Goal: Information Seeking & Learning: Learn about a topic

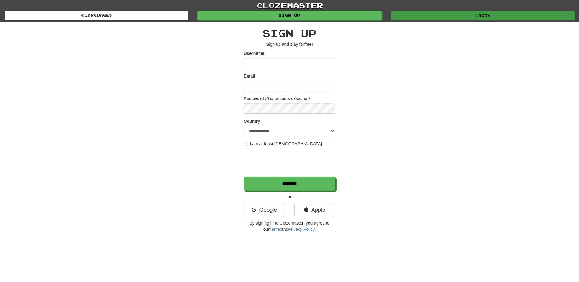
type input "*********"
click at [467, 15] on link "Login" at bounding box center [483, 15] width 184 height 9
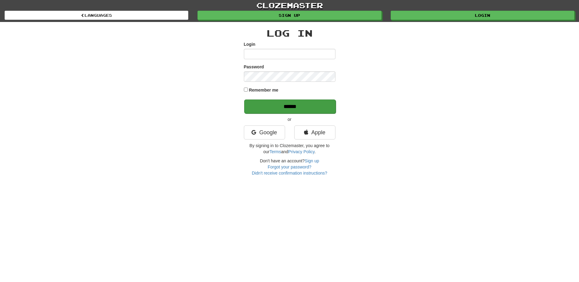
type input "*********"
click at [293, 107] on input "******" at bounding box center [290, 106] width 92 height 14
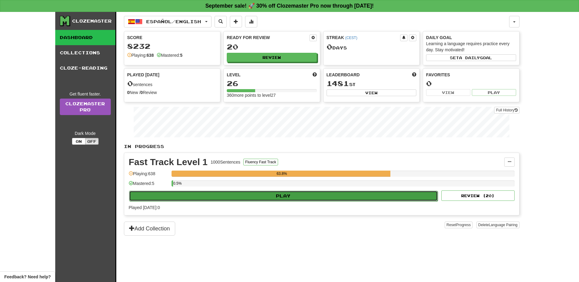
click at [295, 195] on button "Play" at bounding box center [283, 196] width 309 height 10
select select "**"
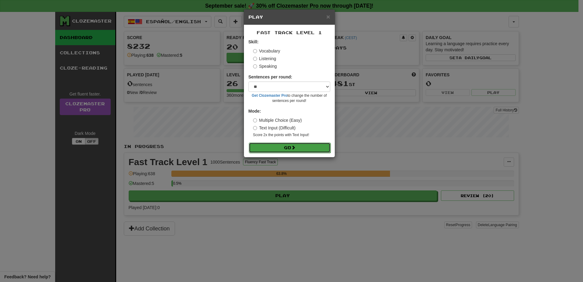
click at [296, 147] on span at bounding box center [293, 147] width 4 height 4
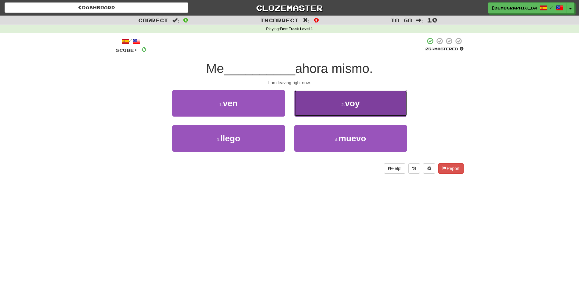
click at [358, 104] on span "voy" at bounding box center [352, 103] width 15 height 9
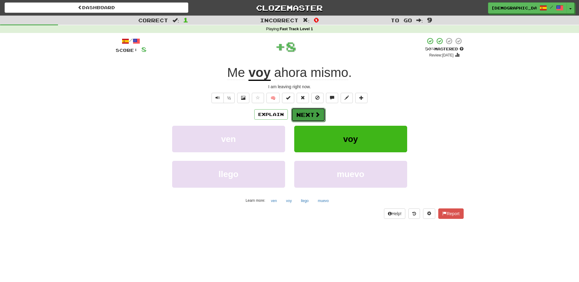
click at [309, 112] on button "Next" at bounding box center [308, 115] width 34 height 14
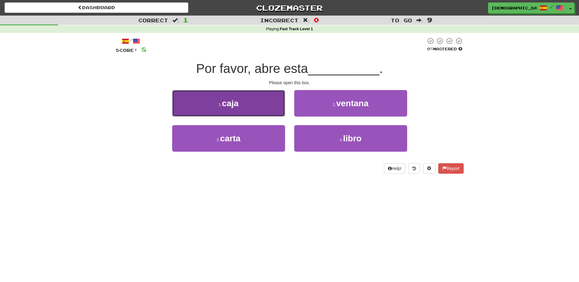
click at [234, 107] on span "caja" at bounding box center [230, 103] width 17 height 9
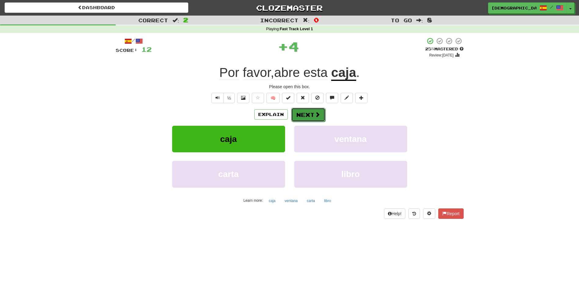
click at [313, 114] on button "Next" at bounding box center [308, 115] width 34 height 14
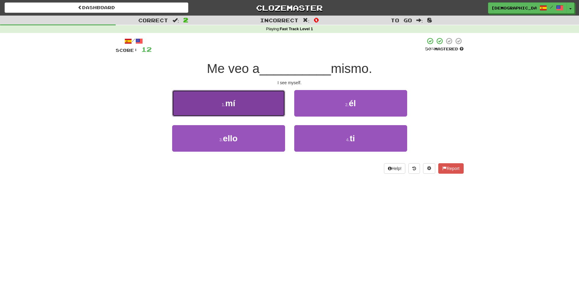
click at [256, 112] on button "1 . mí" at bounding box center [228, 103] width 113 height 27
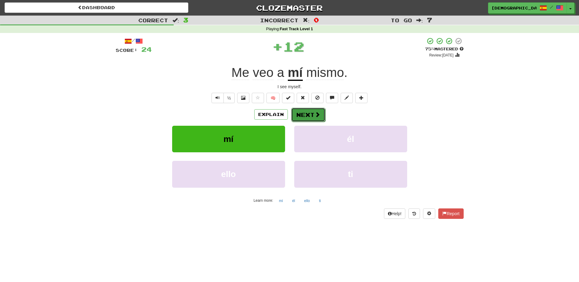
click at [305, 110] on button "Next" at bounding box center [308, 115] width 34 height 14
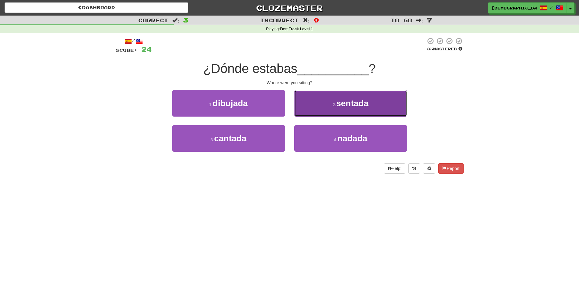
click at [340, 108] on span "sentada" at bounding box center [352, 103] width 32 height 9
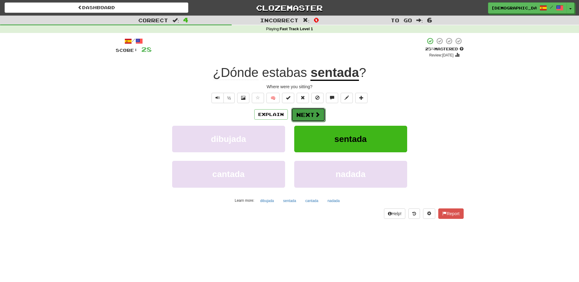
click at [309, 115] on button "Next" at bounding box center [308, 115] width 34 height 14
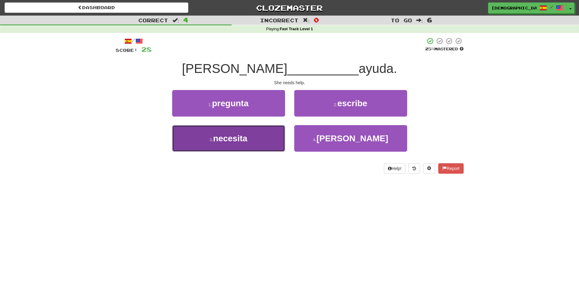
click at [252, 137] on button "3 . necesita" at bounding box center [228, 138] width 113 height 27
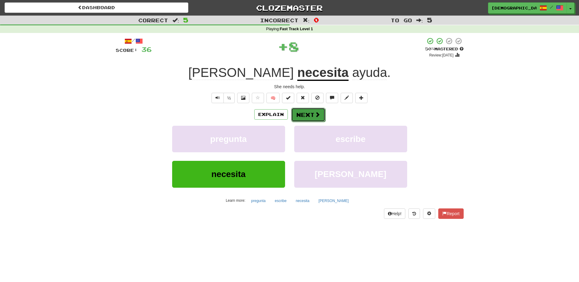
click at [312, 113] on button "Next" at bounding box center [308, 115] width 34 height 14
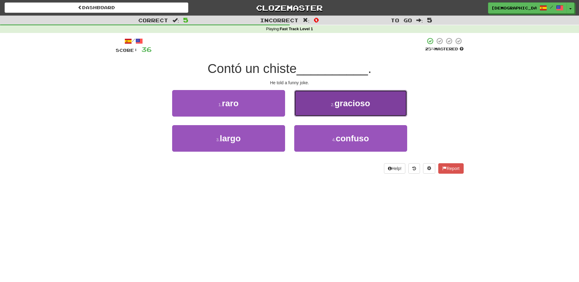
click at [333, 107] on button "2 . gracioso" at bounding box center [350, 103] width 113 height 27
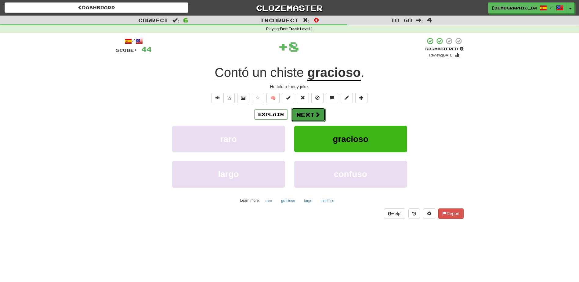
click at [310, 114] on button "Next" at bounding box center [308, 115] width 34 height 14
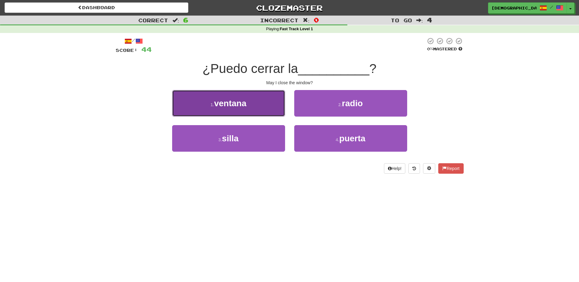
click at [255, 115] on button "1 . ventana" at bounding box center [228, 103] width 113 height 27
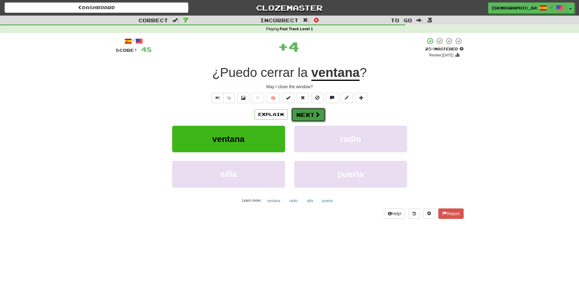
click at [300, 113] on button "Next" at bounding box center [308, 115] width 34 height 14
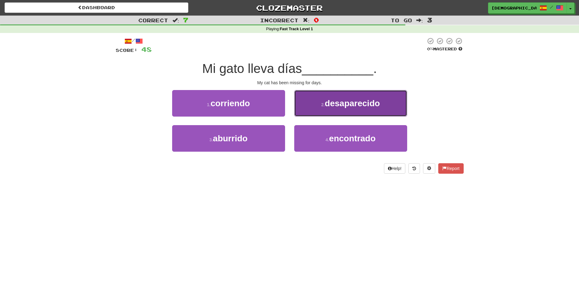
click at [339, 113] on button "2 . desaparecido" at bounding box center [350, 103] width 113 height 27
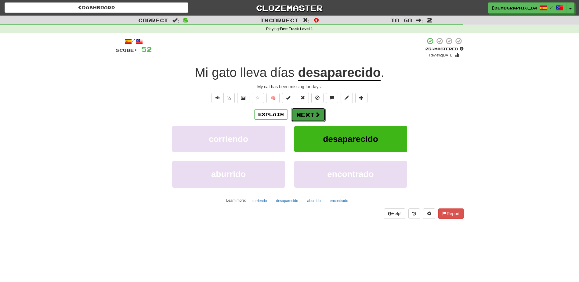
click at [310, 113] on button "Next" at bounding box center [308, 115] width 34 height 14
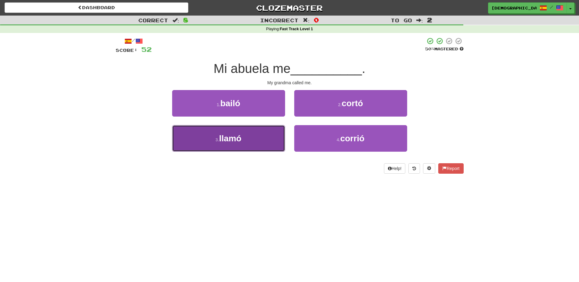
click at [258, 136] on button "3 . llamó" at bounding box center [228, 138] width 113 height 27
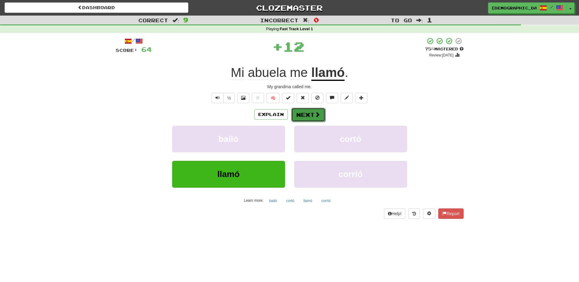
click at [305, 116] on button "Next" at bounding box center [308, 115] width 34 height 14
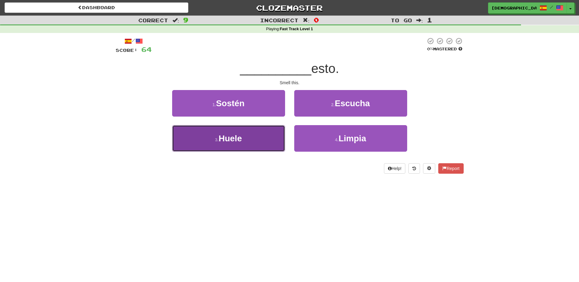
click at [233, 132] on button "3 . Huele" at bounding box center [228, 138] width 113 height 27
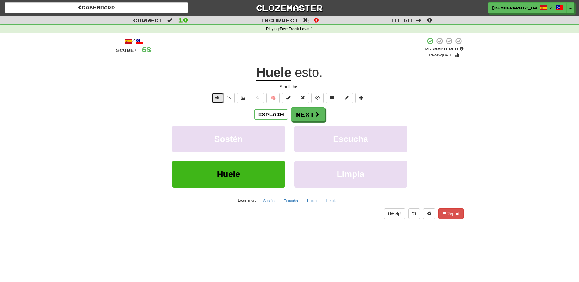
click at [217, 96] on span "Text-to-speech controls" at bounding box center [217, 97] width 4 height 4
click at [308, 116] on button "Next" at bounding box center [308, 115] width 34 height 14
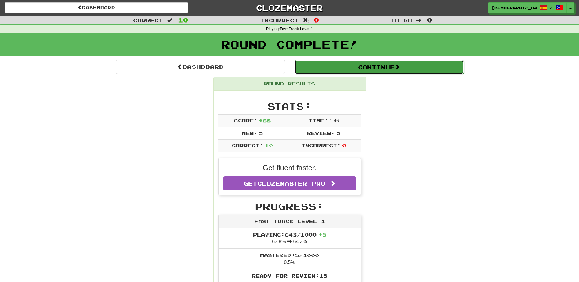
click at [353, 63] on button "Continue" at bounding box center [378, 67] width 169 height 14
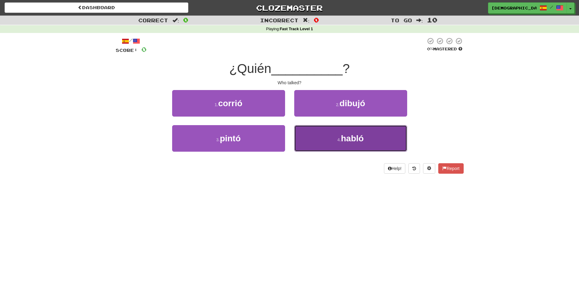
click at [345, 140] on span "habló" at bounding box center [352, 138] width 23 height 9
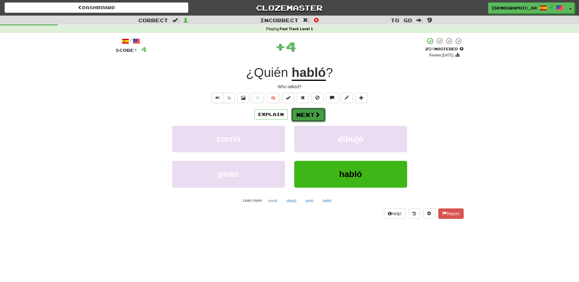
click at [302, 117] on button "Next" at bounding box center [308, 115] width 34 height 14
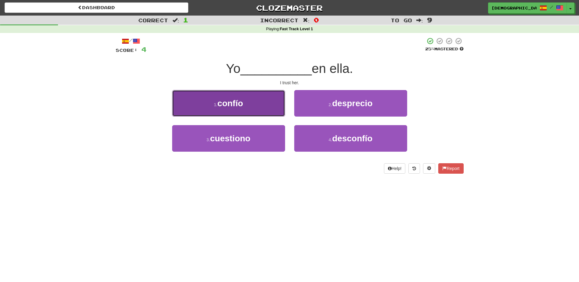
click at [257, 106] on button "1 . confío" at bounding box center [228, 103] width 113 height 27
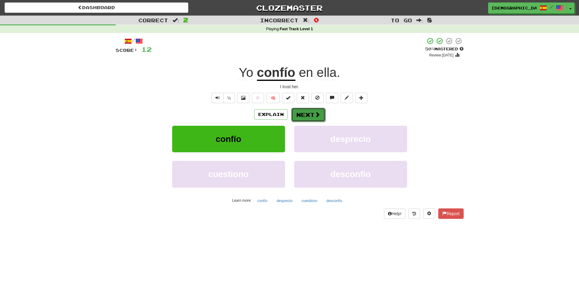
click at [308, 112] on button "Next" at bounding box center [308, 115] width 34 height 14
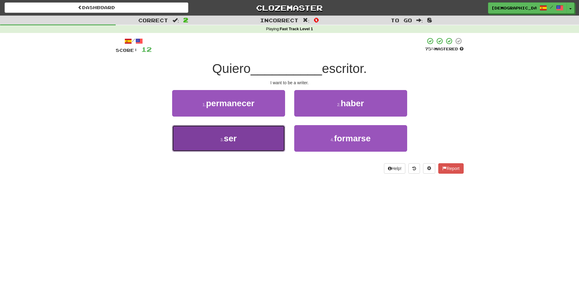
click at [243, 135] on button "3 . ser" at bounding box center [228, 138] width 113 height 27
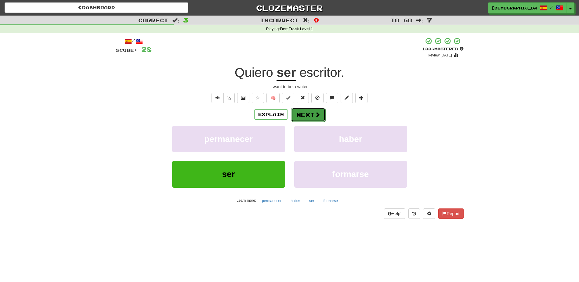
click at [304, 113] on button "Next" at bounding box center [308, 115] width 34 height 14
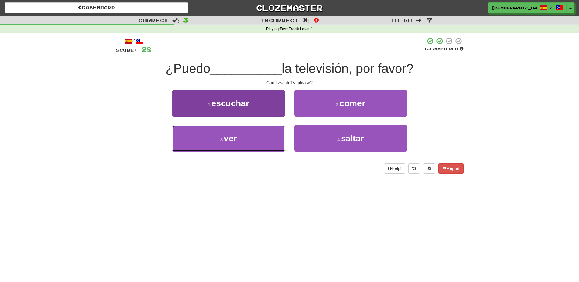
click at [239, 141] on button "3 . ver" at bounding box center [228, 138] width 113 height 27
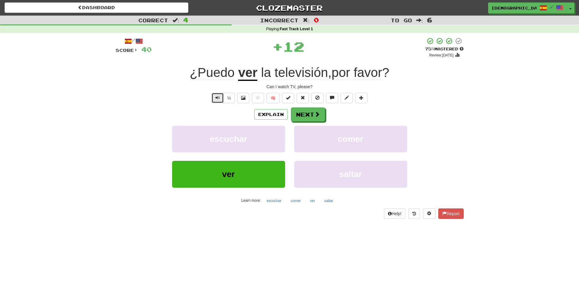
click at [219, 96] on span "Text-to-speech controls" at bounding box center [217, 97] width 4 height 4
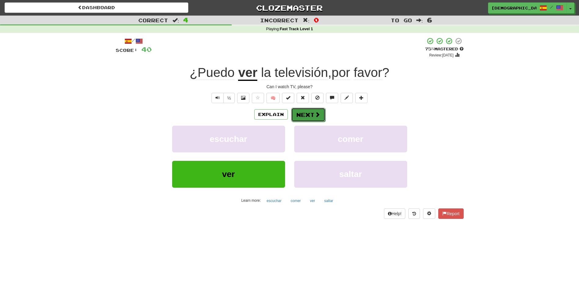
click at [304, 111] on button "Next" at bounding box center [308, 115] width 34 height 14
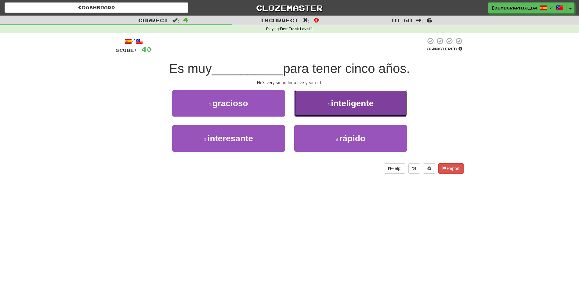
click at [348, 106] on span "inteligente" at bounding box center [352, 103] width 43 height 9
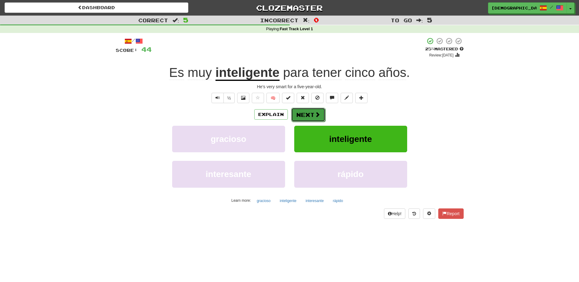
click at [302, 117] on button "Next" at bounding box center [308, 115] width 34 height 14
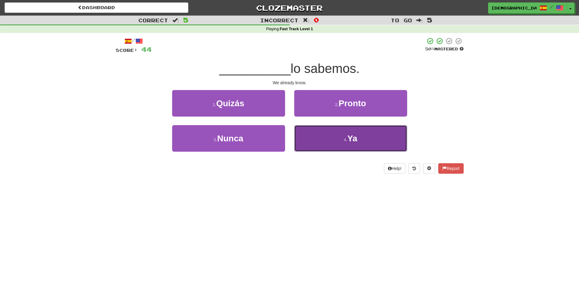
click at [350, 141] on span "Ya" at bounding box center [352, 138] width 10 height 9
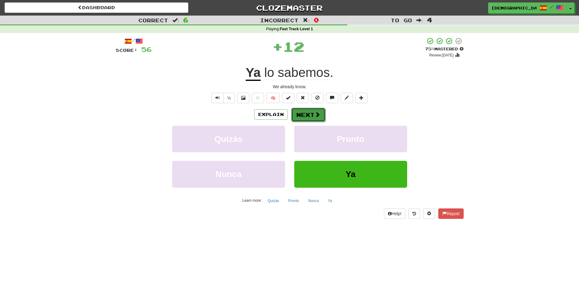
click at [309, 117] on button "Next" at bounding box center [308, 115] width 34 height 14
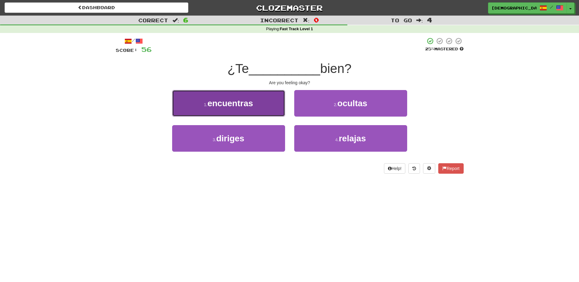
click at [257, 108] on button "1 . encuentras" at bounding box center [228, 103] width 113 height 27
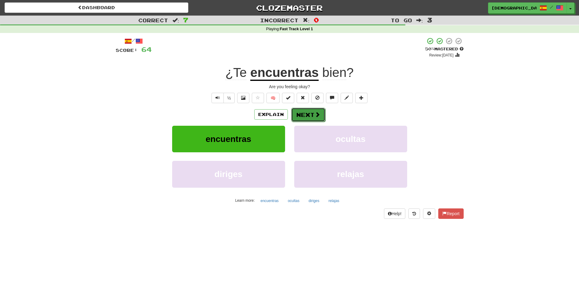
click at [304, 112] on button "Next" at bounding box center [308, 115] width 34 height 14
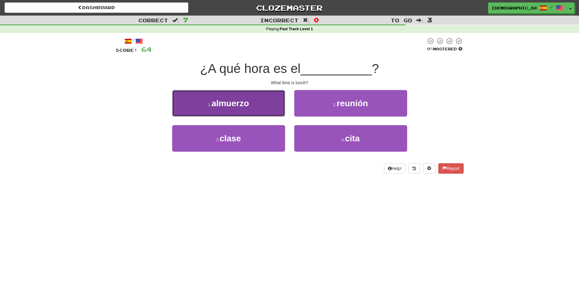
click at [257, 107] on button "1 . almuerzo" at bounding box center [228, 103] width 113 height 27
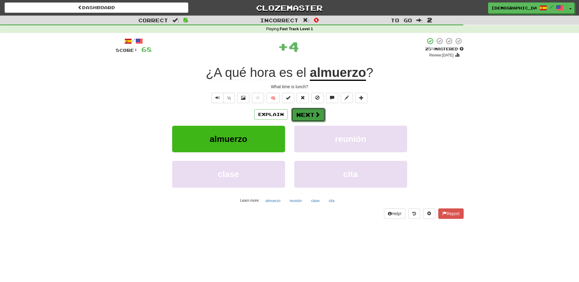
click at [308, 116] on button "Next" at bounding box center [308, 115] width 34 height 14
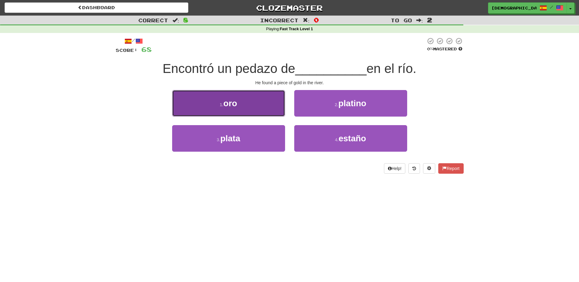
click at [257, 98] on button "1 . oro" at bounding box center [228, 103] width 113 height 27
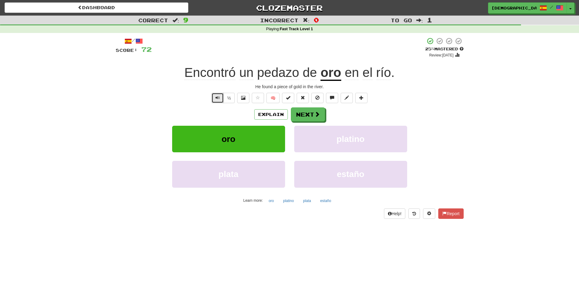
click at [217, 99] on span "Text-to-speech controls" at bounding box center [217, 97] width 4 height 4
click at [307, 115] on button "Next" at bounding box center [308, 115] width 34 height 14
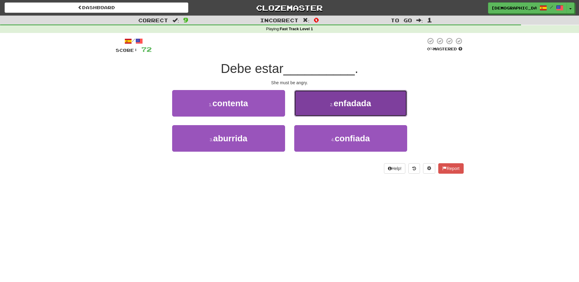
click at [352, 112] on button "2 . enfadada" at bounding box center [350, 103] width 113 height 27
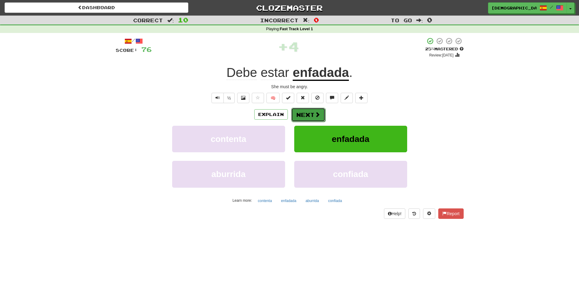
click at [309, 114] on button "Next" at bounding box center [308, 115] width 34 height 14
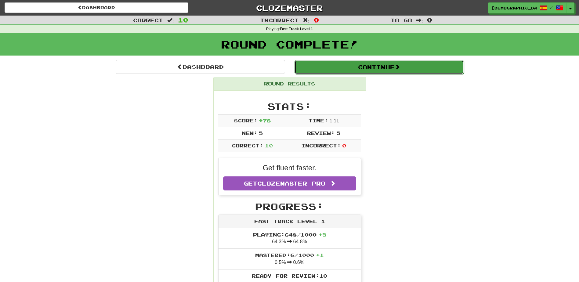
click at [334, 69] on button "Continue" at bounding box center [378, 67] width 169 height 14
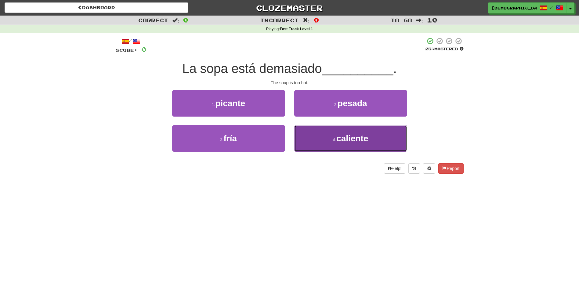
click at [335, 136] on button "4 . caliente" at bounding box center [350, 138] width 113 height 27
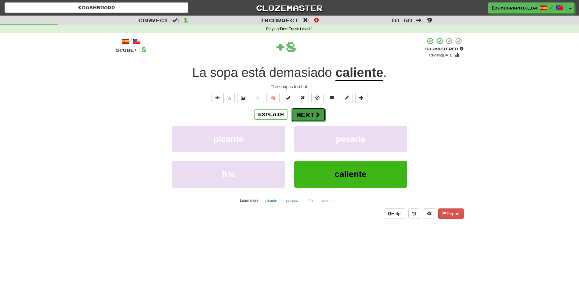
click at [306, 116] on button "Next" at bounding box center [308, 115] width 34 height 14
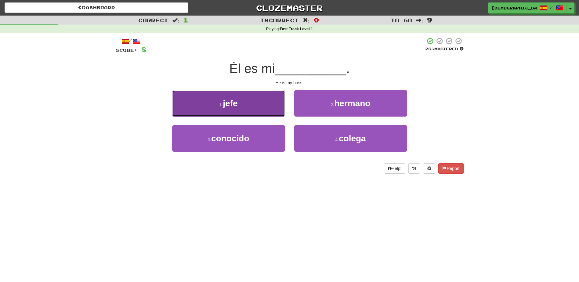
click at [250, 109] on button "1 . jefe" at bounding box center [228, 103] width 113 height 27
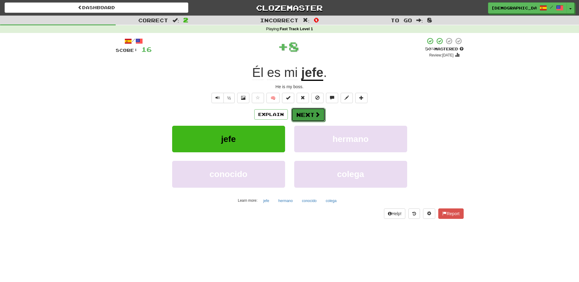
click at [307, 113] on button "Next" at bounding box center [308, 115] width 34 height 14
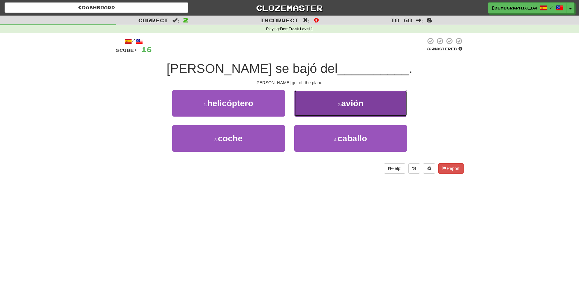
click at [342, 113] on button "2 . avión" at bounding box center [350, 103] width 113 height 27
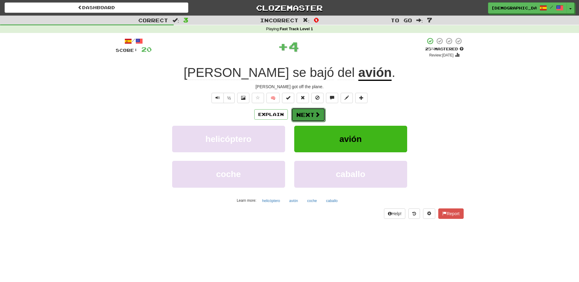
click at [311, 113] on button "Next" at bounding box center [308, 115] width 34 height 14
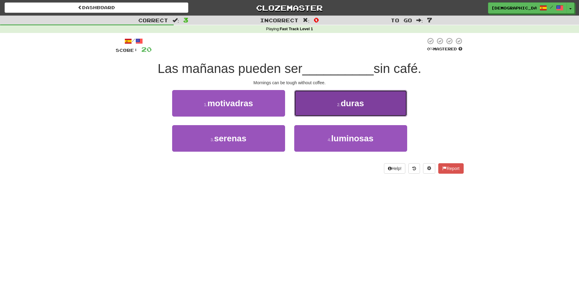
click at [344, 102] on span "duras" at bounding box center [351, 103] width 23 height 9
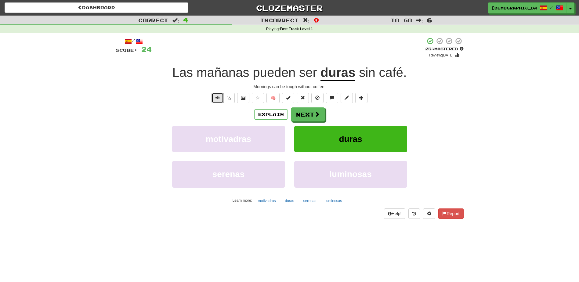
click at [213, 98] on button "Text-to-speech controls" at bounding box center [217, 98] width 12 height 10
click at [214, 99] on button "Text-to-speech controls" at bounding box center [217, 98] width 12 height 10
click at [218, 97] on span "Text-to-speech controls" at bounding box center [217, 97] width 4 height 4
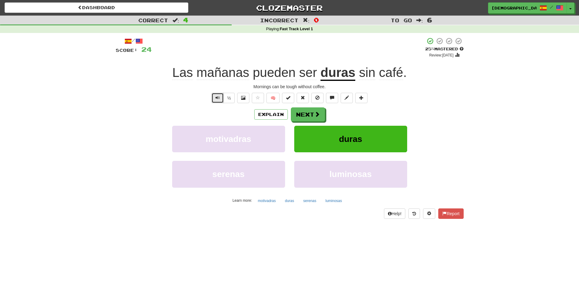
click at [218, 97] on span "Text-to-speech controls" at bounding box center [217, 97] width 4 height 4
click at [216, 99] on span "Text-to-speech controls" at bounding box center [217, 97] width 4 height 4
click at [228, 99] on button "½" at bounding box center [229, 98] width 12 height 10
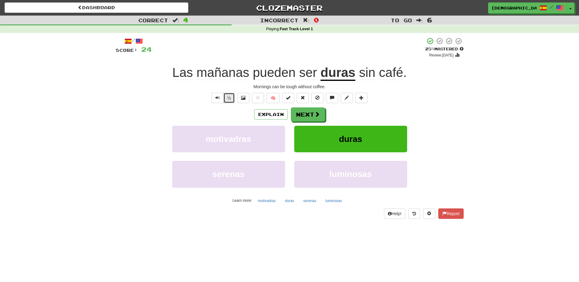
click at [228, 99] on button "½" at bounding box center [229, 98] width 12 height 10
click at [220, 99] on button "Text-to-speech controls" at bounding box center [217, 98] width 12 height 10
click at [305, 116] on button "Next" at bounding box center [308, 115] width 34 height 14
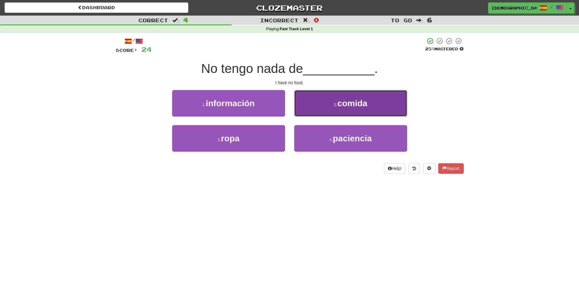
click at [344, 113] on button "2 . comida" at bounding box center [350, 103] width 113 height 27
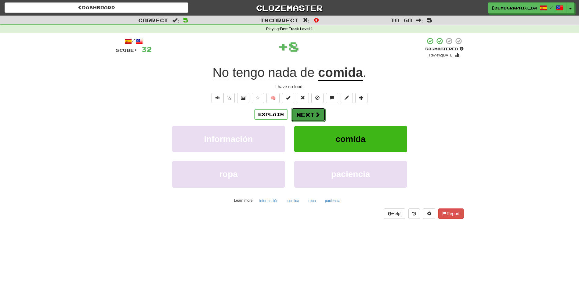
click at [307, 116] on button "Next" at bounding box center [308, 115] width 34 height 14
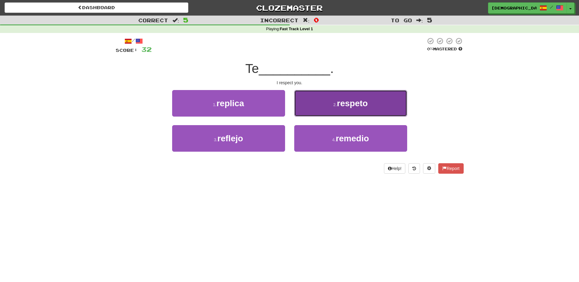
click at [329, 108] on button "2 . respeto" at bounding box center [350, 103] width 113 height 27
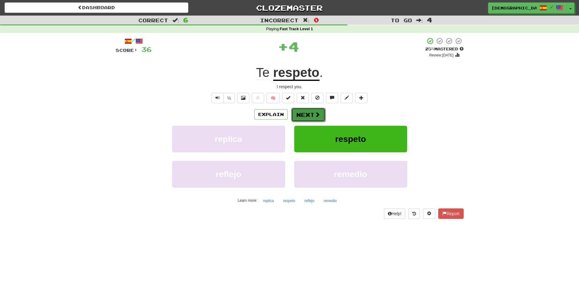
click at [310, 112] on button "Next" at bounding box center [308, 115] width 34 height 14
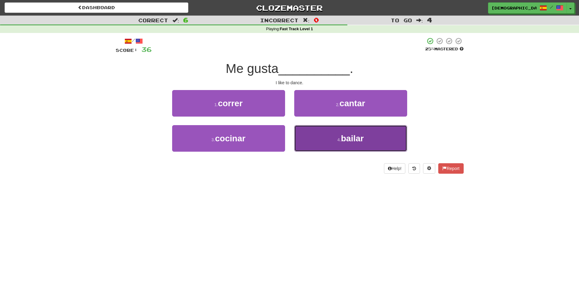
click at [340, 134] on button "4 . bailar" at bounding box center [350, 138] width 113 height 27
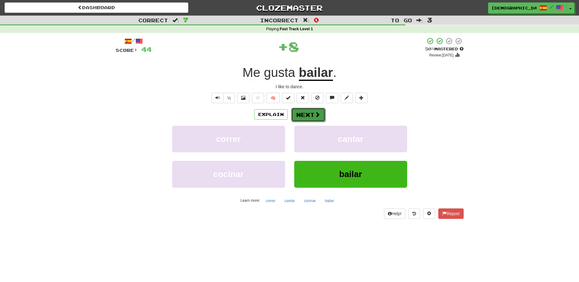
click at [303, 117] on button "Next" at bounding box center [308, 115] width 34 height 14
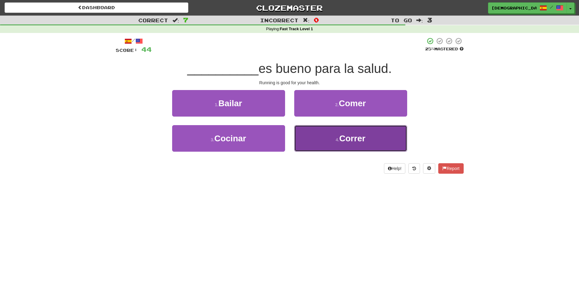
click at [339, 135] on button "4 . Correr" at bounding box center [350, 138] width 113 height 27
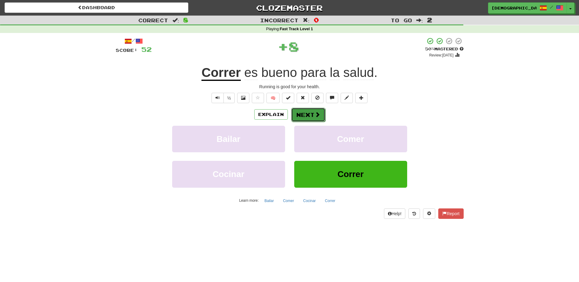
click at [303, 117] on button "Next" at bounding box center [308, 115] width 34 height 14
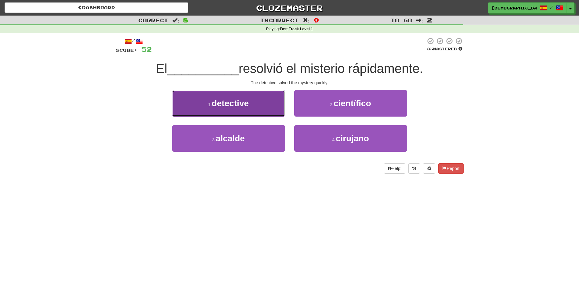
click at [250, 111] on button "1 . detective" at bounding box center [228, 103] width 113 height 27
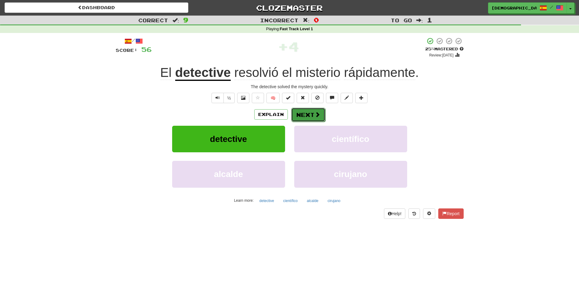
click at [309, 117] on button "Next" at bounding box center [308, 115] width 34 height 14
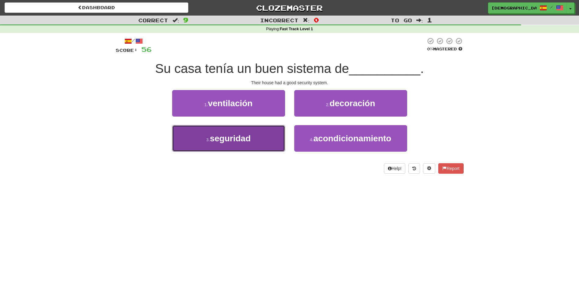
click at [263, 137] on button "3 . seguridad" at bounding box center [228, 138] width 113 height 27
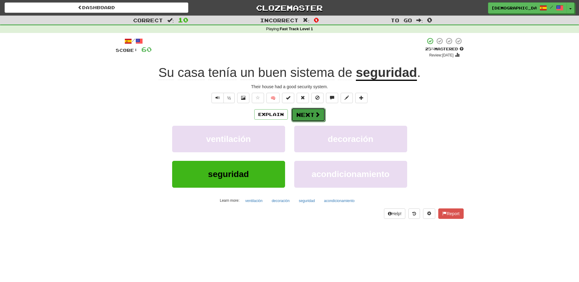
click at [312, 116] on button "Next" at bounding box center [308, 115] width 34 height 14
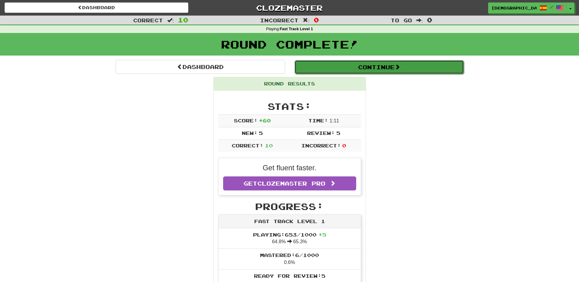
click at [336, 68] on button "Continue" at bounding box center [378, 67] width 169 height 14
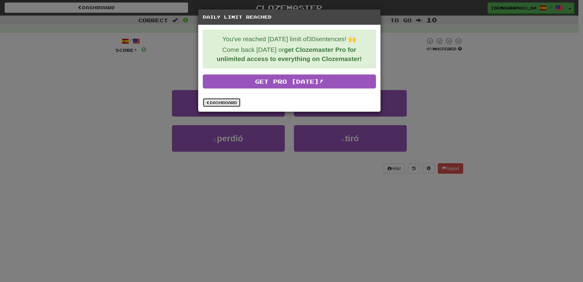
click at [220, 103] on link "Dashboard" at bounding box center [222, 102] width 38 height 9
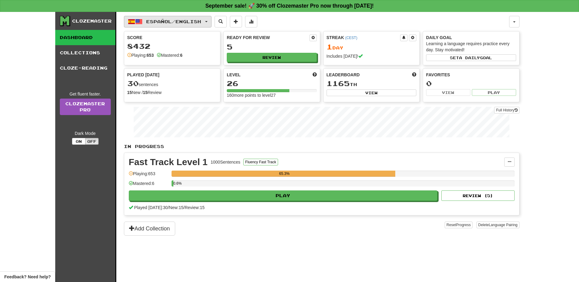
drag, startPoint x: 211, startPoint y: 22, endPoint x: 211, endPoint y: 26, distance: 4.3
click at [211, 24] on button "Español / English" at bounding box center [168, 22] width 88 height 12
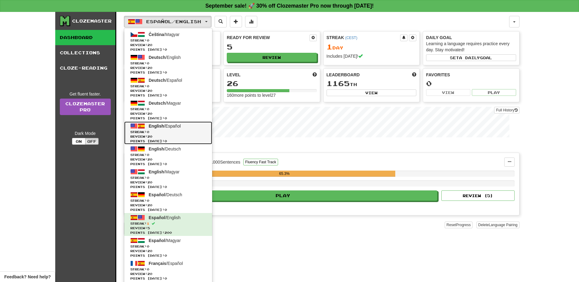
click at [174, 128] on span "English / Español" at bounding box center [165, 126] width 32 height 5
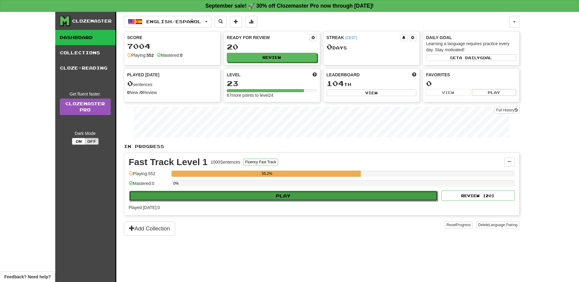
click at [282, 195] on button "Play" at bounding box center [283, 196] width 309 height 10
select select "**"
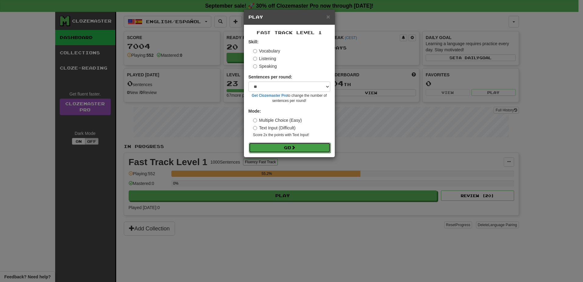
click at [284, 151] on button "Go" at bounding box center [290, 147] width 82 height 10
click at [286, 148] on button "Go" at bounding box center [290, 147] width 82 height 10
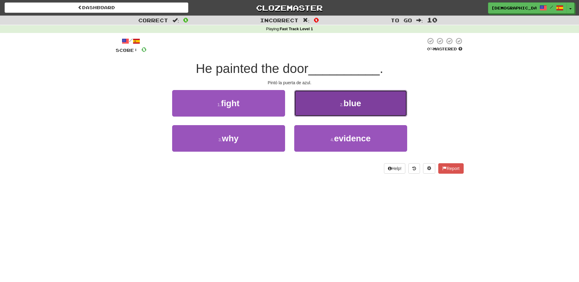
click at [361, 107] on span "blue" at bounding box center [352, 103] width 18 height 9
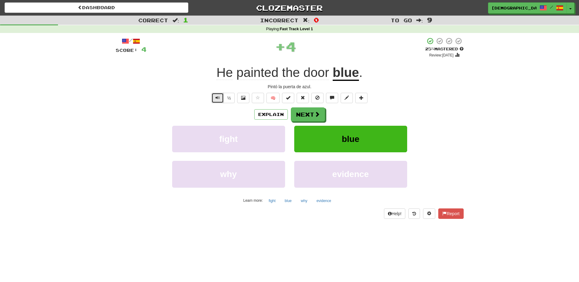
click at [216, 98] on span "Text-to-speech controls" at bounding box center [217, 97] width 4 height 4
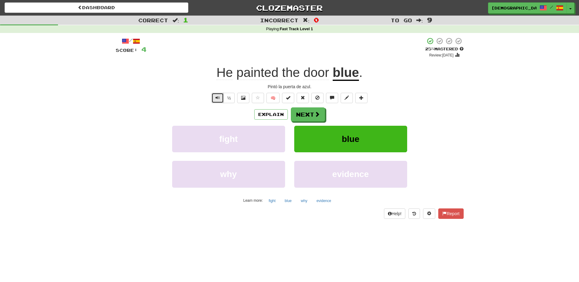
click at [216, 98] on span "Text-to-speech controls" at bounding box center [217, 97] width 4 height 4
click at [308, 115] on button "Next" at bounding box center [308, 115] width 34 height 14
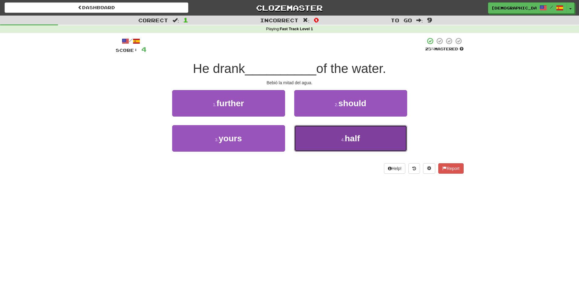
click at [357, 138] on span "half" at bounding box center [351, 138] width 15 height 9
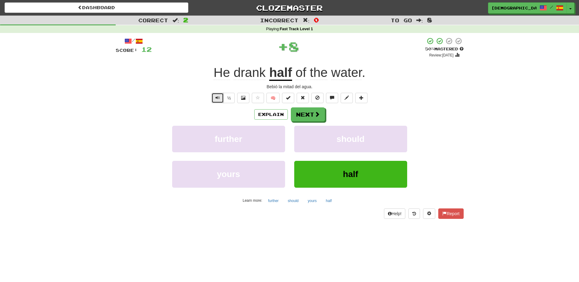
click at [218, 99] on span "Text-to-speech controls" at bounding box center [217, 97] width 4 height 4
click at [306, 115] on button "Next" at bounding box center [308, 115] width 34 height 14
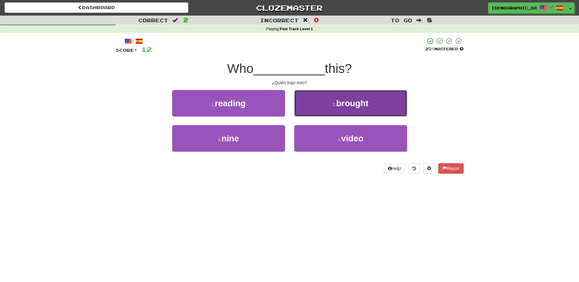
click at [346, 108] on span "brought" at bounding box center [352, 103] width 32 height 9
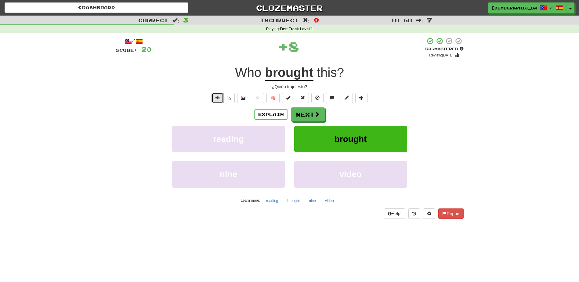
click at [214, 98] on button "Text-to-speech controls" at bounding box center [217, 98] width 12 height 10
click at [243, 96] on span at bounding box center [243, 97] width 4 height 4
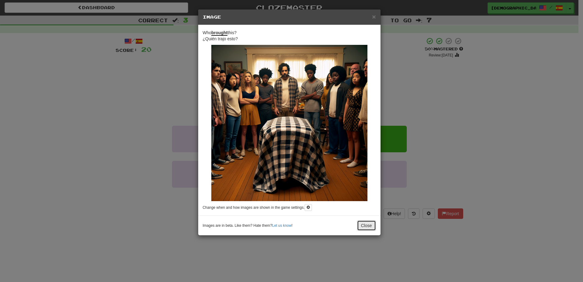
click at [366, 77] on div "× Image Who brought this? ¿Quién trajo esto? Change when and how images are sho…" at bounding box center [289, 122] width 183 height 226
click at [365, 224] on button "Close" at bounding box center [366, 225] width 19 height 10
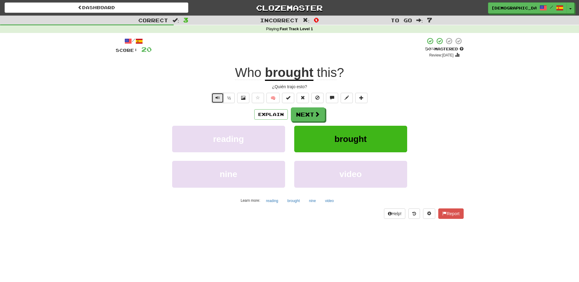
click at [219, 98] on span "Text-to-speech controls" at bounding box center [217, 97] width 4 height 4
click at [217, 99] on span "Text-to-speech controls" at bounding box center [217, 97] width 4 height 4
click at [221, 99] on button "Text-to-speech controls" at bounding box center [217, 98] width 12 height 10
click at [313, 115] on button "Next" at bounding box center [308, 115] width 34 height 14
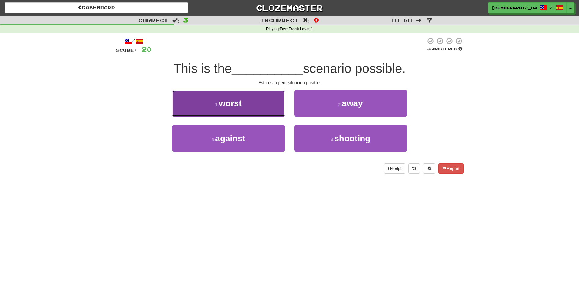
click at [244, 108] on button "1 . worst" at bounding box center [228, 103] width 113 height 27
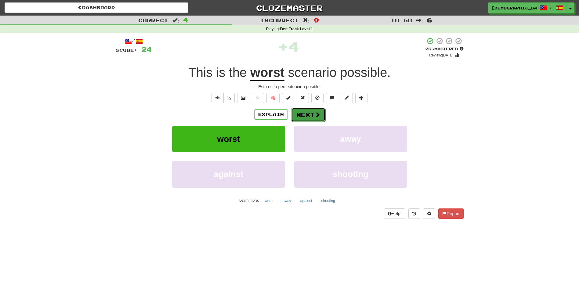
click at [305, 114] on button "Next" at bounding box center [308, 115] width 34 height 14
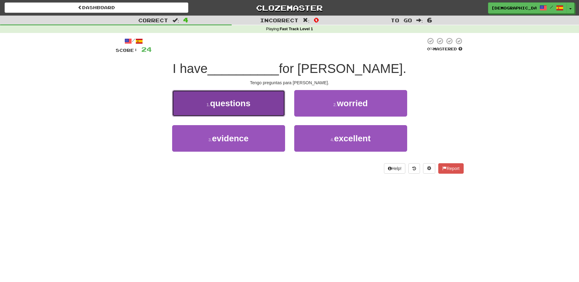
click at [265, 110] on button "1 . questions" at bounding box center [228, 103] width 113 height 27
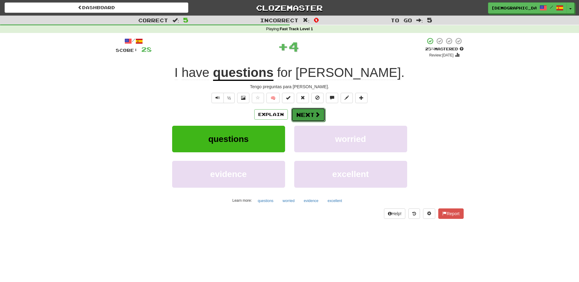
click at [304, 113] on button "Next" at bounding box center [308, 115] width 34 height 14
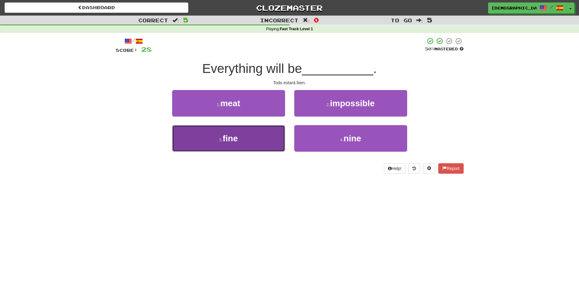
click at [255, 138] on button "3 . fine" at bounding box center [228, 138] width 113 height 27
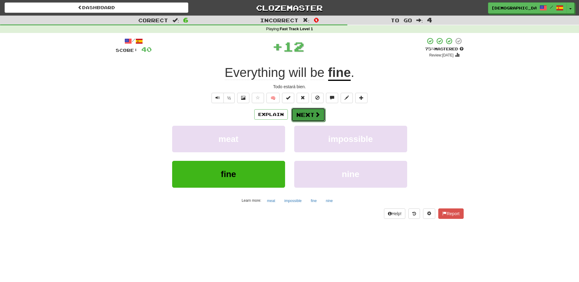
click at [306, 115] on button "Next" at bounding box center [308, 115] width 34 height 14
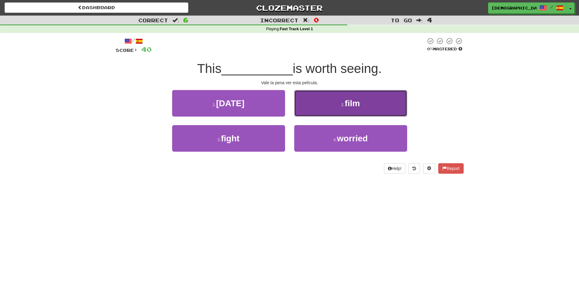
click at [353, 106] on span "film" at bounding box center [351, 103] width 15 height 9
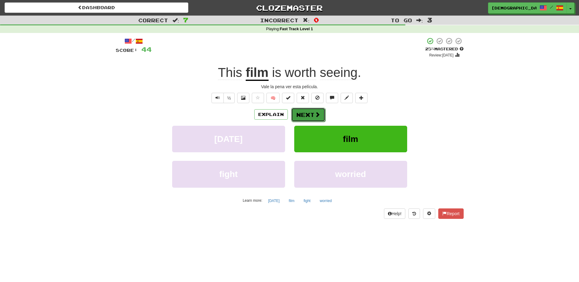
click at [306, 116] on button "Next" at bounding box center [308, 115] width 34 height 14
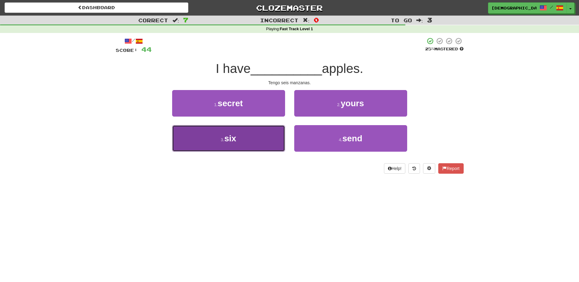
click at [267, 136] on button "3 . six" at bounding box center [228, 138] width 113 height 27
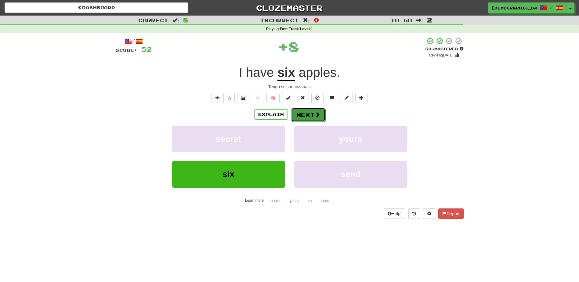
click at [310, 114] on button "Next" at bounding box center [308, 115] width 34 height 14
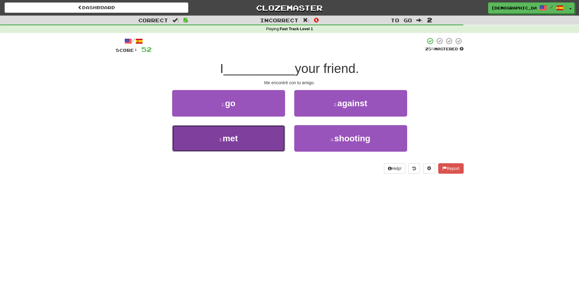
click at [266, 139] on button "3 . met" at bounding box center [228, 138] width 113 height 27
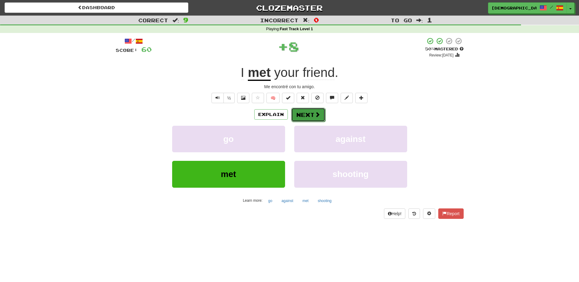
click at [310, 117] on button "Next" at bounding box center [308, 115] width 34 height 14
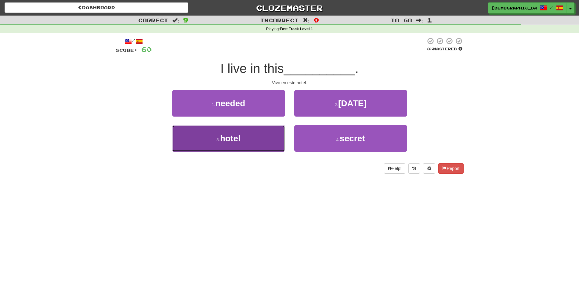
click at [261, 135] on button "3 . hotel" at bounding box center [228, 138] width 113 height 27
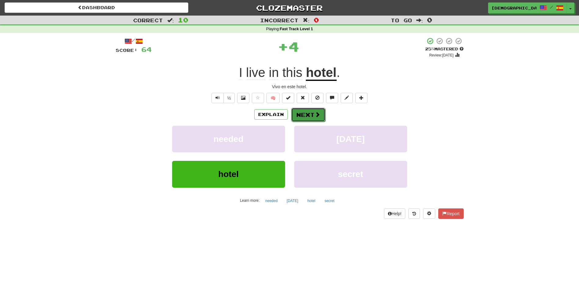
click at [300, 117] on button "Next" at bounding box center [308, 115] width 34 height 14
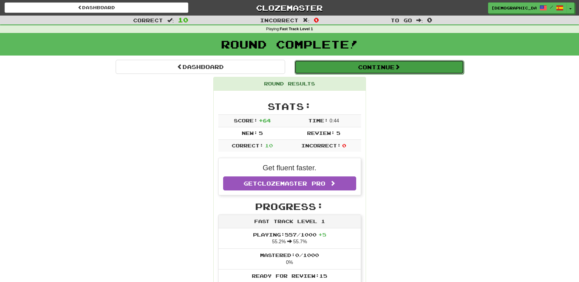
click at [338, 69] on button "Continue" at bounding box center [378, 67] width 169 height 14
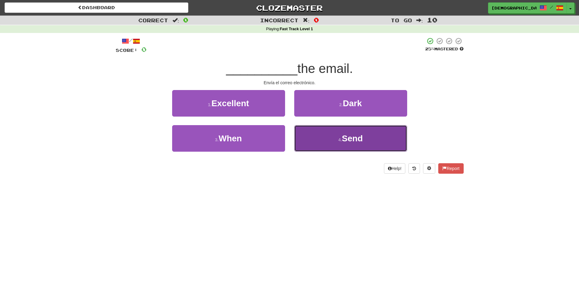
click at [343, 134] on span "Send" at bounding box center [352, 138] width 21 height 9
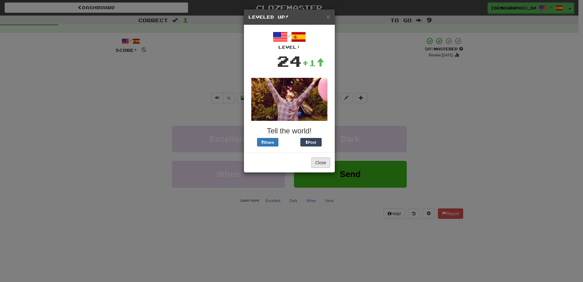
click at [316, 157] on div "Close" at bounding box center [289, 163] width 91 height 20
click at [315, 161] on button "Close" at bounding box center [320, 162] width 19 height 10
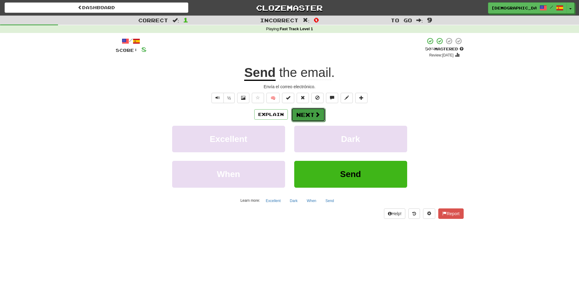
click at [304, 113] on button "Next" at bounding box center [308, 115] width 34 height 14
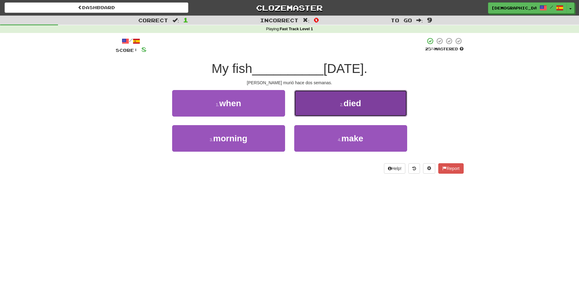
click at [350, 109] on button "2 . died" at bounding box center [350, 103] width 113 height 27
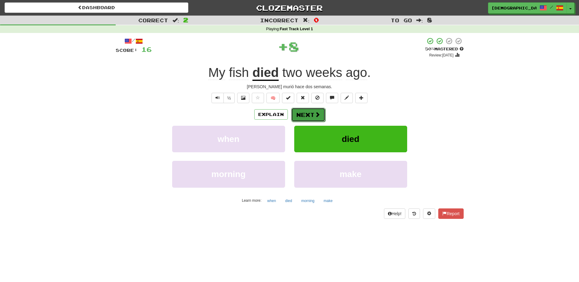
click at [307, 113] on button "Next" at bounding box center [308, 115] width 34 height 14
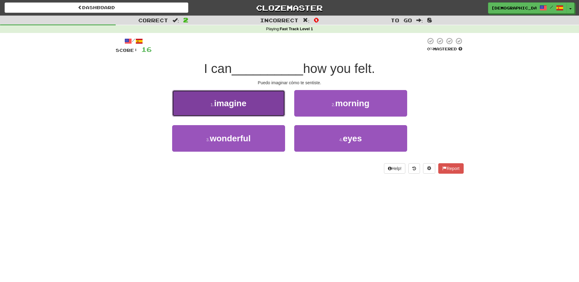
click at [273, 109] on button "1 . imagine" at bounding box center [228, 103] width 113 height 27
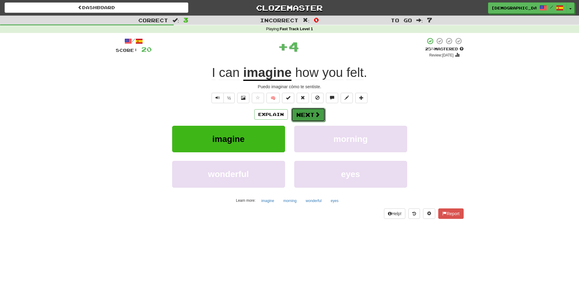
click at [307, 112] on button "Next" at bounding box center [308, 115] width 34 height 14
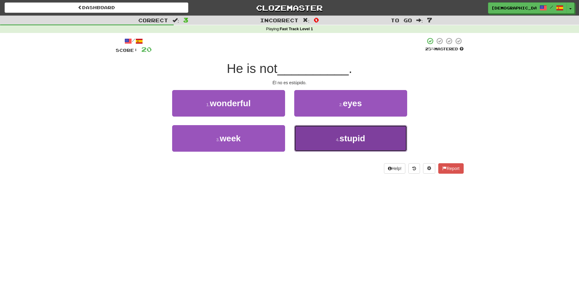
click at [343, 137] on span "stupid" at bounding box center [352, 138] width 26 height 9
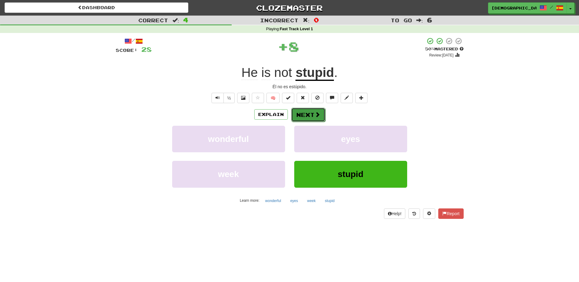
click at [311, 117] on button "Next" at bounding box center [308, 115] width 34 height 14
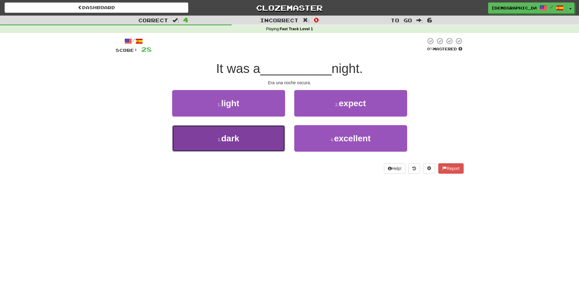
click at [265, 133] on button "3 . dark" at bounding box center [228, 138] width 113 height 27
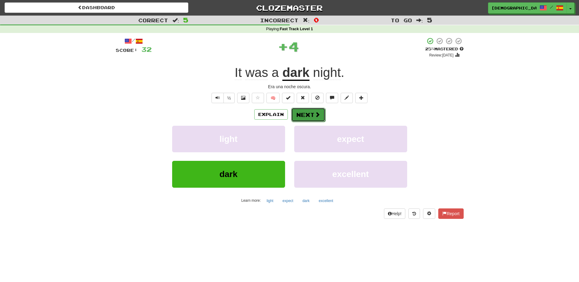
click at [303, 110] on button "Next" at bounding box center [308, 115] width 34 height 14
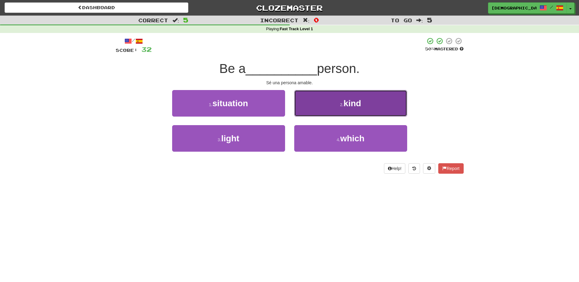
click at [343, 107] on button "2 . kind" at bounding box center [350, 103] width 113 height 27
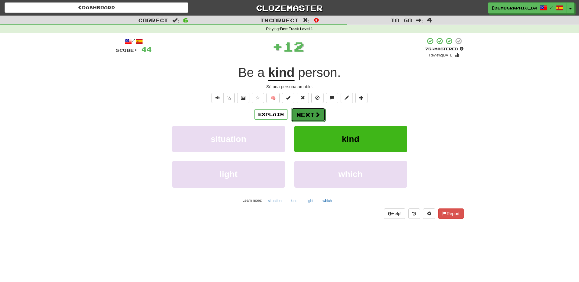
click at [307, 112] on button "Next" at bounding box center [308, 115] width 34 height 14
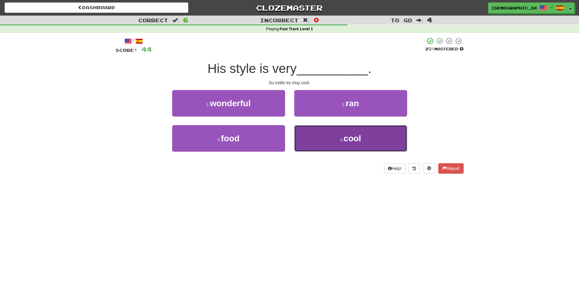
click at [347, 136] on span "cool" at bounding box center [352, 138] width 18 height 9
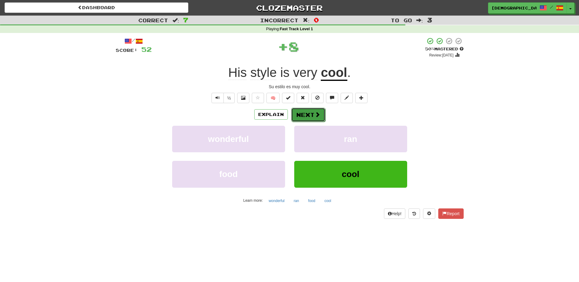
click at [310, 117] on button "Next" at bounding box center [308, 115] width 34 height 14
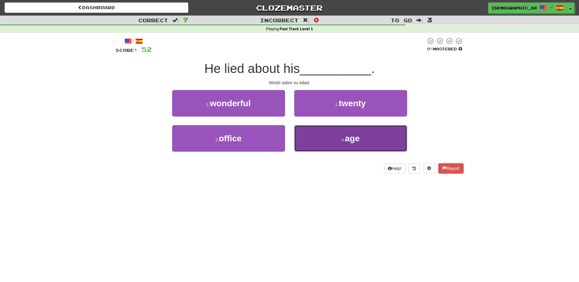
click at [348, 134] on span "age" at bounding box center [352, 138] width 15 height 9
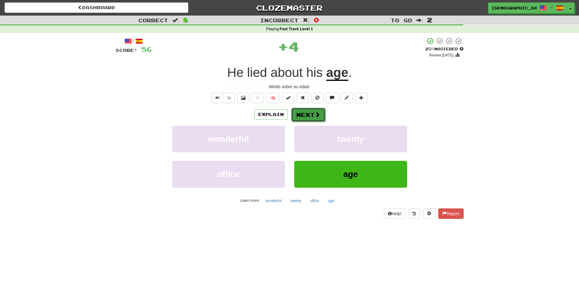
click at [313, 115] on button "Next" at bounding box center [308, 115] width 34 height 14
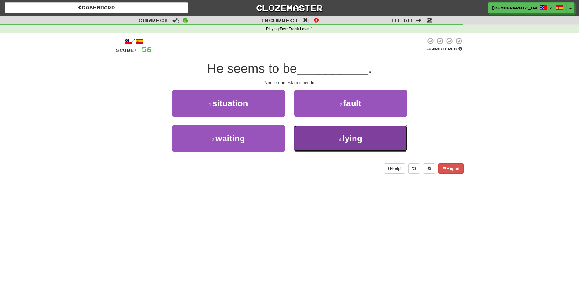
click at [346, 135] on span "lying" at bounding box center [352, 138] width 20 height 9
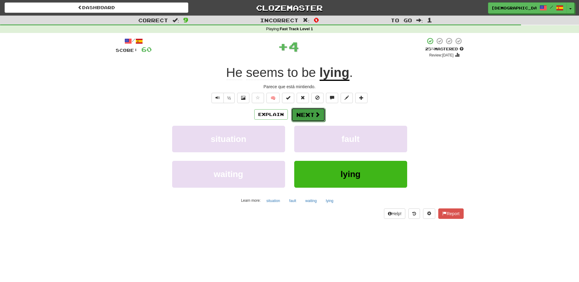
click at [314, 115] on span at bounding box center [316, 114] width 5 height 5
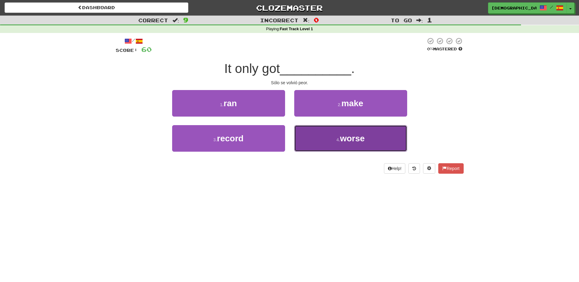
click at [349, 138] on span "worse" at bounding box center [352, 138] width 25 height 9
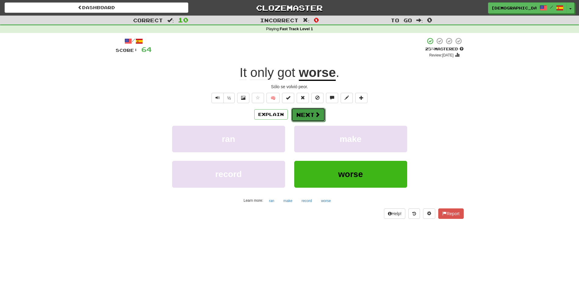
click at [311, 117] on button "Next" at bounding box center [308, 115] width 34 height 14
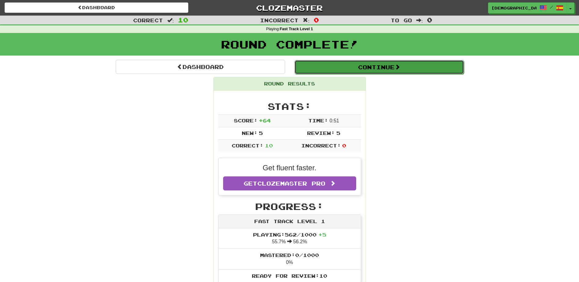
click at [341, 64] on button "Continue" at bounding box center [378, 67] width 169 height 14
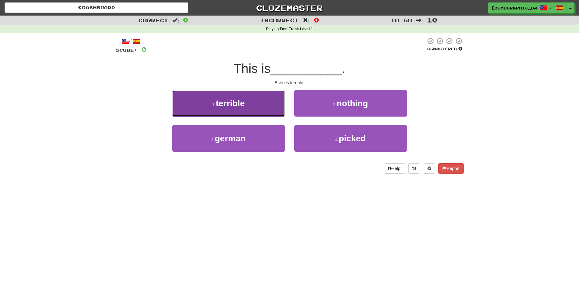
click at [283, 106] on button "1 . terrible" at bounding box center [228, 103] width 113 height 27
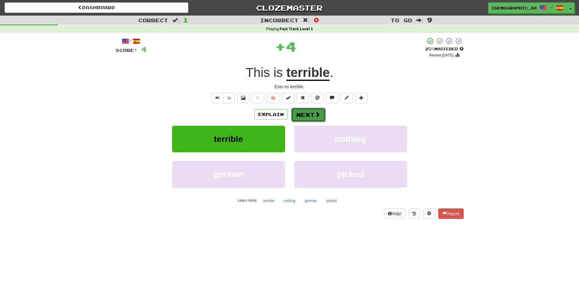
click at [303, 112] on button "Next" at bounding box center [308, 115] width 34 height 14
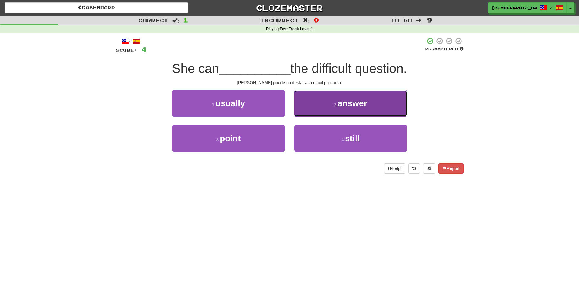
click at [351, 107] on span "answer" at bounding box center [352, 103] width 30 height 9
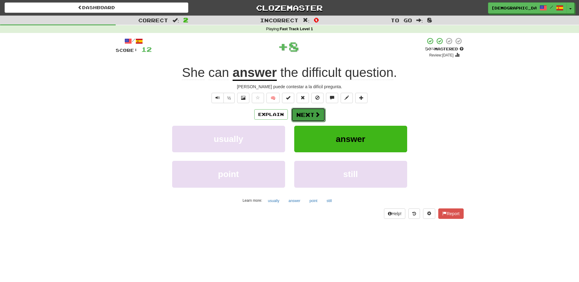
click at [312, 114] on button "Next" at bounding box center [308, 115] width 34 height 14
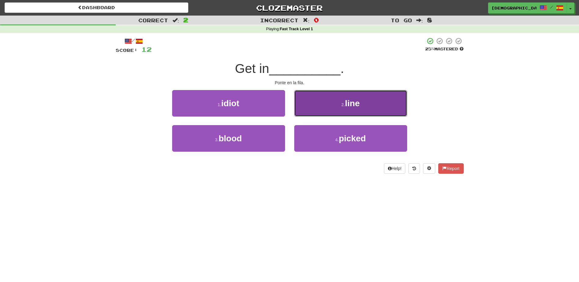
click at [344, 105] on small "2 ." at bounding box center [343, 104] width 4 height 5
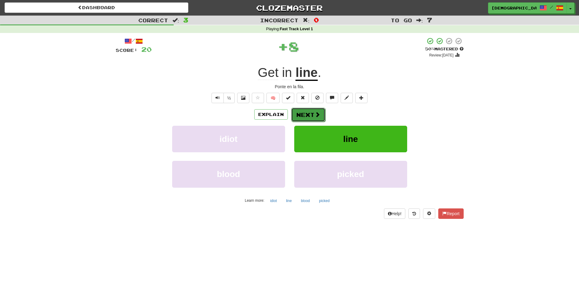
click at [307, 113] on button "Next" at bounding box center [308, 115] width 34 height 14
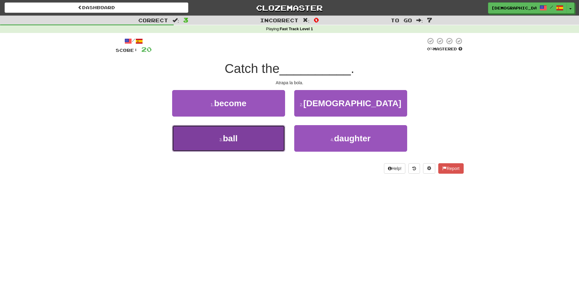
click at [267, 137] on button "3 . ball" at bounding box center [228, 138] width 113 height 27
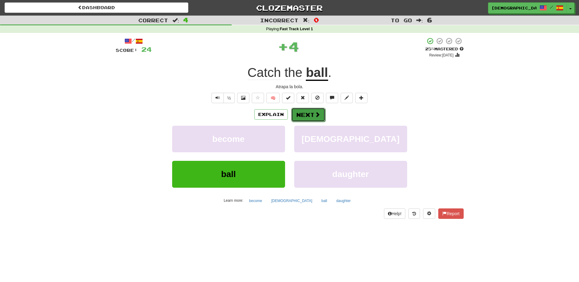
click at [312, 115] on button "Next" at bounding box center [308, 115] width 34 height 14
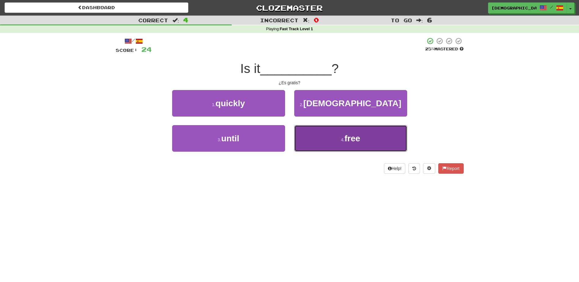
click at [340, 136] on button "4 . free" at bounding box center [350, 138] width 113 height 27
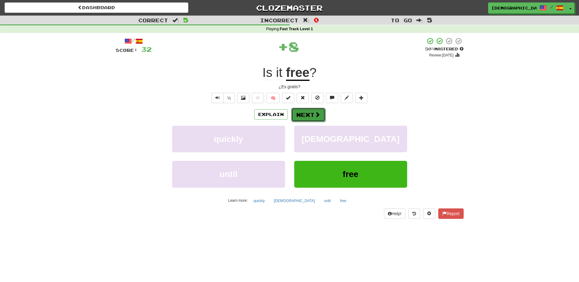
click at [308, 114] on button "Next" at bounding box center [308, 115] width 34 height 14
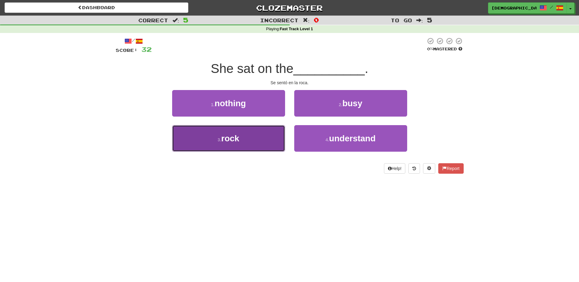
click at [267, 136] on button "3 . rock" at bounding box center [228, 138] width 113 height 27
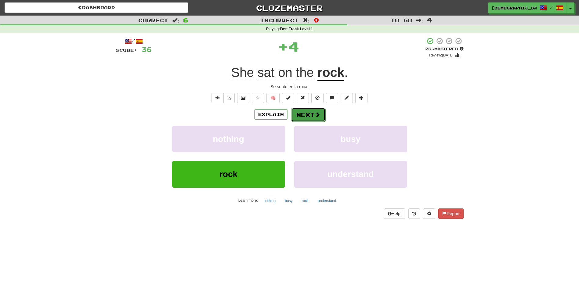
click at [309, 112] on button "Next" at bounding box center [308, 115] width 34 height 14
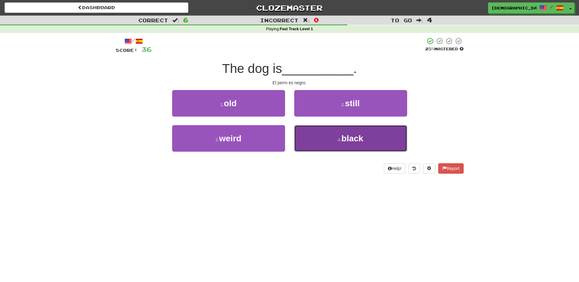
click at [328, 134] on button "4 . black" at bounding box center [350, 138] width 113 height 27
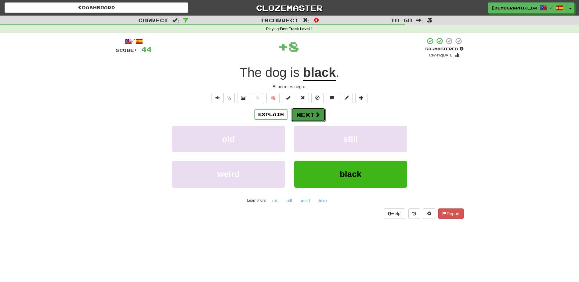
click at [311, 117] on button "Next" at bounding box center [308, 115] width 34 height 14
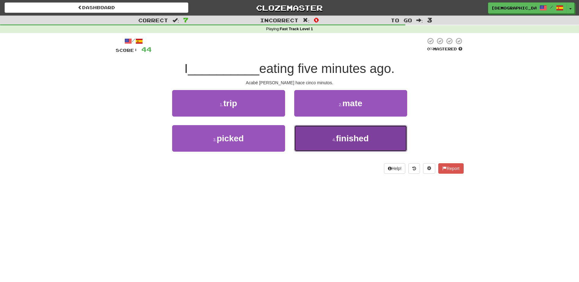
click at [348, 139] on span "finished" at bounding box center [352, 138] width 33 height 9
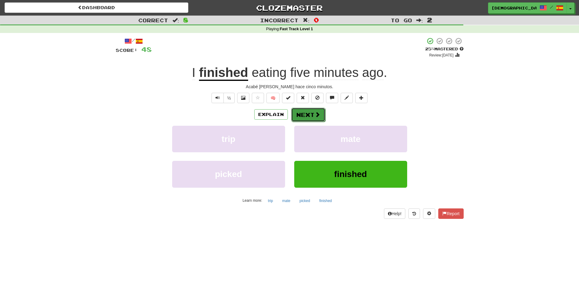
click at [307, 111] on button "Next" at bounding box center [308, 115] width 34 height 14
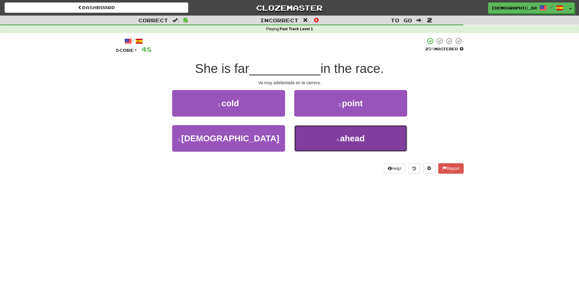
click at [354, 137] on span "ahead" at bounding box center [352, 138] width 25 height 9
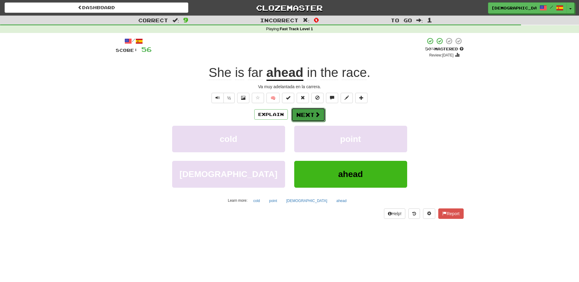
click at [308, 113] on button "Next" at bounding box center [308, 115] width 34 height 14
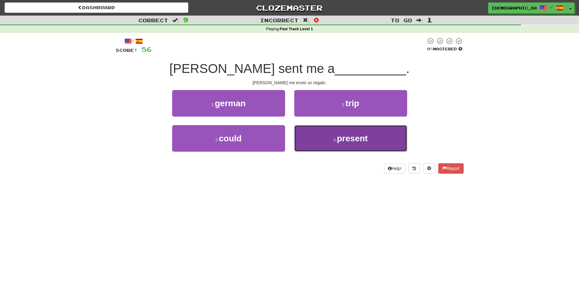
click at [337, 135] on span "present" at bounding box center [352, 138] width 31 height 9
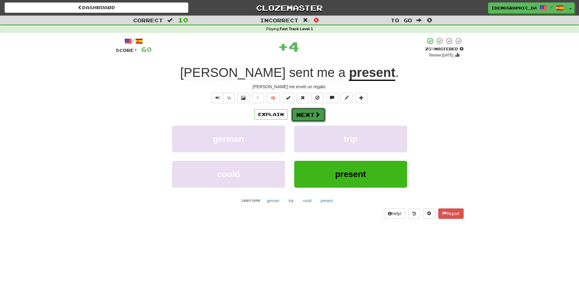
click at [307, 117] on button "Next" at bounding box center [308, 115] width 34 height 14
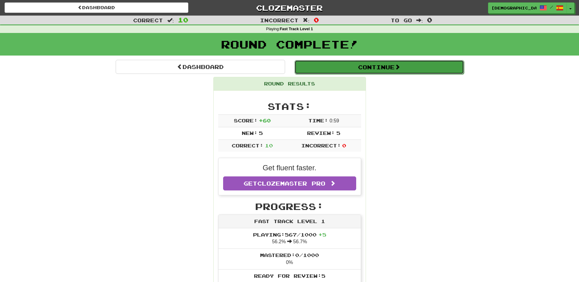
click at [342, 70] on button "Continue" at bounding box center [378, 67] width 169 height 14
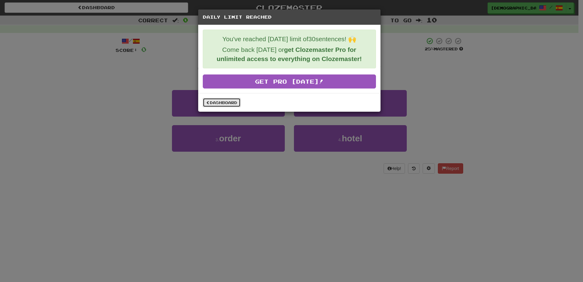
click at [221, 102] on link "Dashboard" at bounding box center [222, 102] width 38 height 9
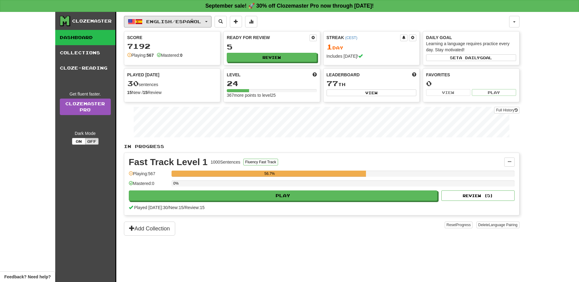
drag, startPoint x: 212, startPoint y: 20, endPoint x: 207, endPoint y: 34, distance: 14.8
click at [211, 21] on button "English / Español" at bounding box center [168, 22] width 88 height 12
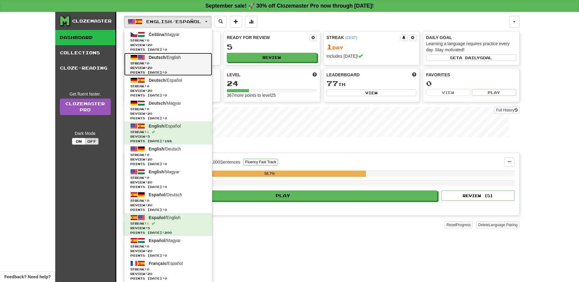
click at [176, 61] on link "Deutsch / English Streak: 0 Review: 20 Points [DATE]: 0" at bounding box center [168, 64] width 88 height 23
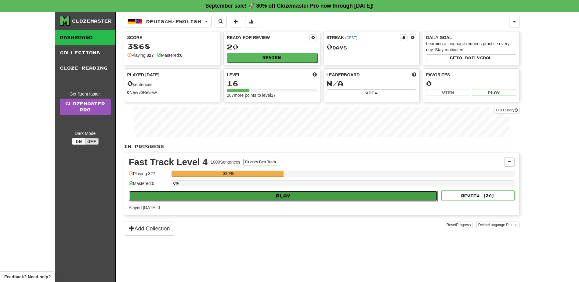
click at [285, 196] on button "Play" at bounding box center [283, 196] width 309 height 10
select select "**"
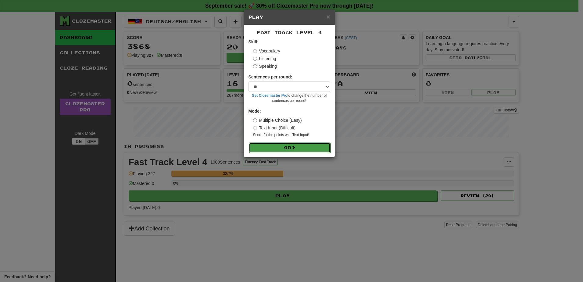
click at [296, 144] on button "Go" at bounding box center [290, 147] width 82 height 10
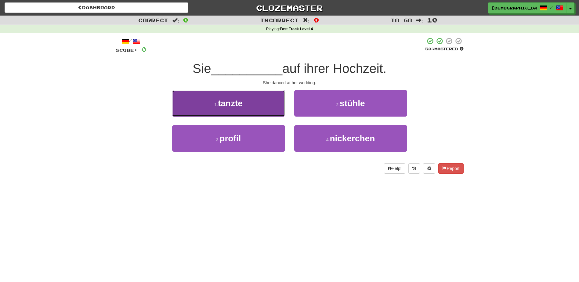
click at [257, 108] on button "1 . tanzte" at bounding box center [228, 103] width 113 height 27
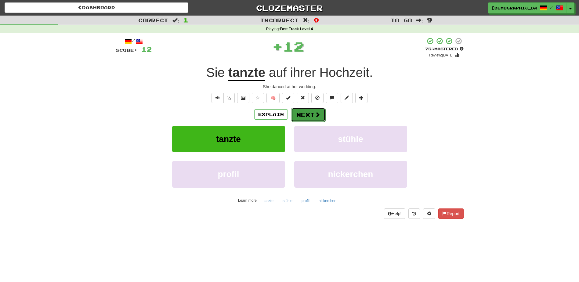
click at [313, 117] on button "Next" at bounding box center [308, 115] width 34 height 14
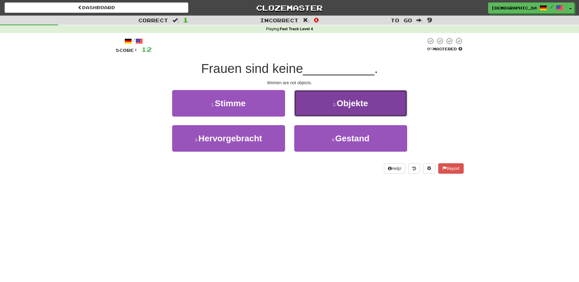
click at [351, 112] on button "2 . Objekte" at bounding box center [350, 103] width 113 height 27
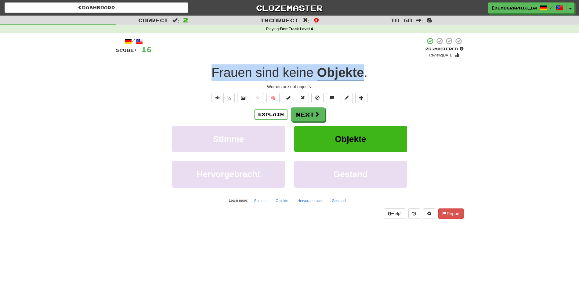
drag, startPoint x: 212, startPoint y: 69, endPoint x: 362, endPoint y: 69, distance: 150.1
click at [362, 69] on div "Frauen sind keine Objekte ." at bounding box center [290, 72] width 348 height 17
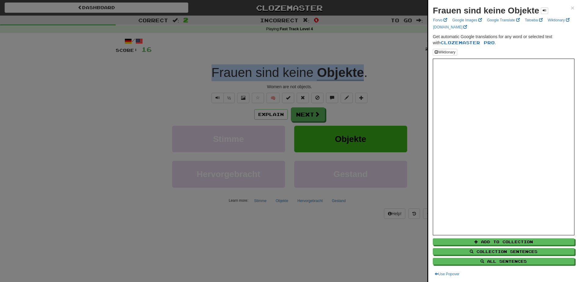
copy div "Frauen sind keine Objekte"
click at [570, 8] on span "×" at bounding box center [572, 7] width 4 height 7
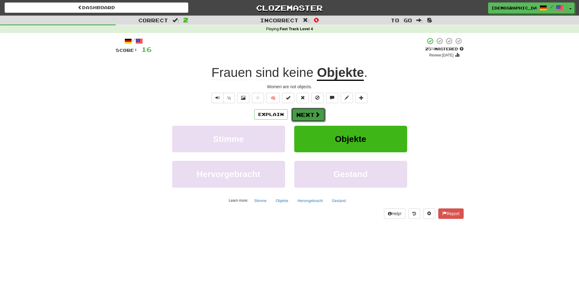
click at [307, 115] on button "Next" at bounding box center [308, 115] width 34 height 14
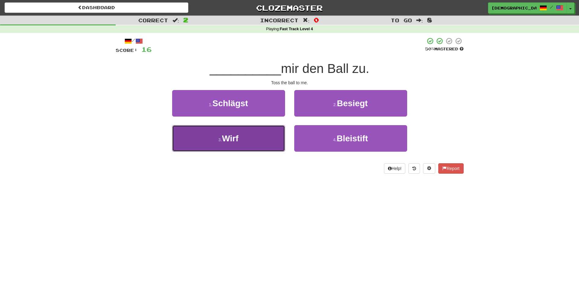
click at [254, 140] on button "3 . Wirf" at bounding box center [228, 138] width 113 height 27
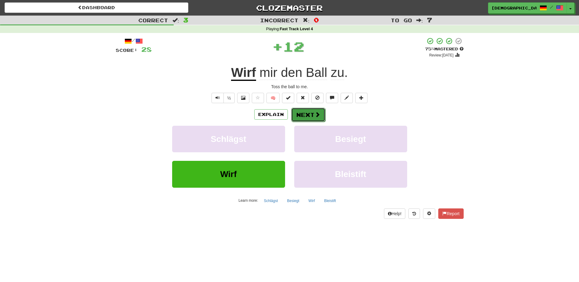
click at [309, 115] on button "Next" at bounding box center [308, 115] width 34 height 14
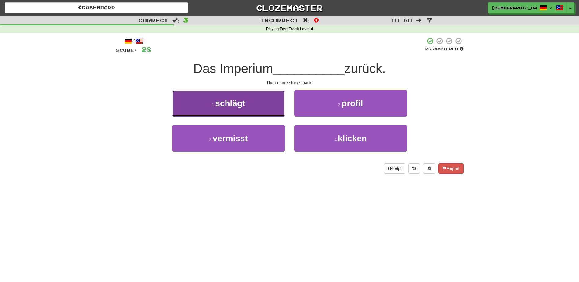
click at [254, 109] on button "1 . schlägt" at bounding box center [228, 103] width 113 height 27
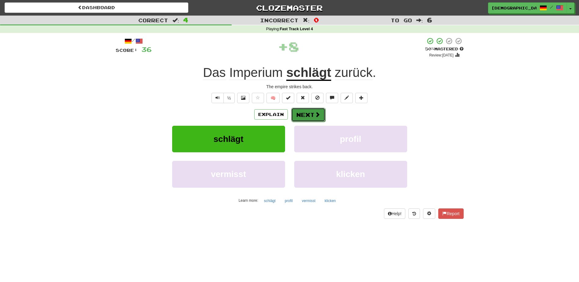
click at [305, 115] on button "Next" at bounding box center [308, 115] width 34 height 14
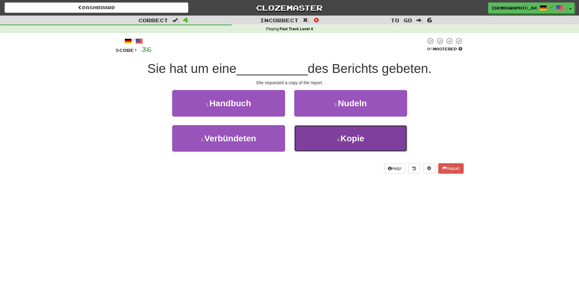
click at [350, 138] on span "Kopie" at bounding box center [352, 138] width 24 height 9
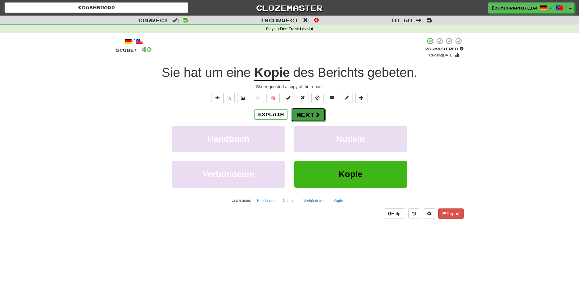
click at [308, 113] on button "Next" at bounding box center [308, 115] width 34 height 14
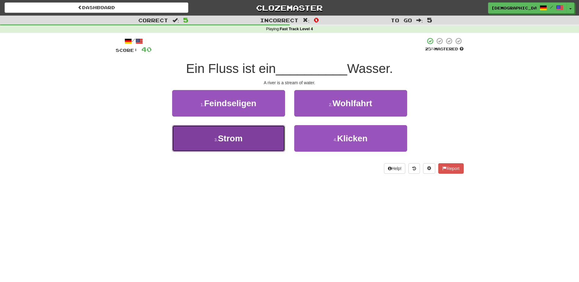
click at [261, 138] on button "3 . Strom" at bounding box center [228, 138] width 113 height 27
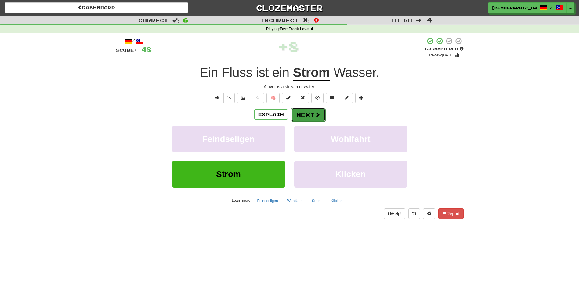
click at [307, 114] on button "Next" at bounding box center [308, 115] width 34 height 14
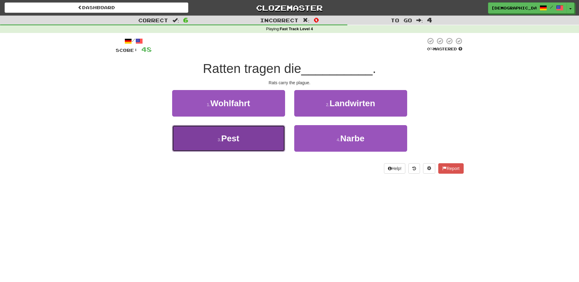
click at [266, 136] on button "3 . Pest" at bounding box center [228, 138] width 113 height 27
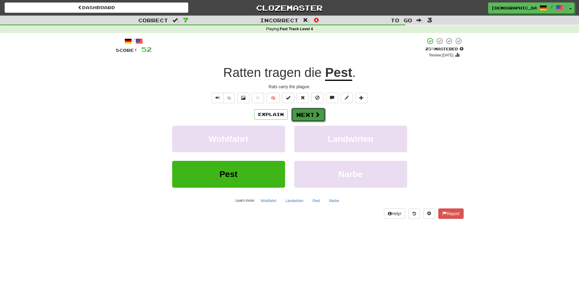
click at [306, 117] on button "Next" at bounding box center [308, 115] width 34 height 14
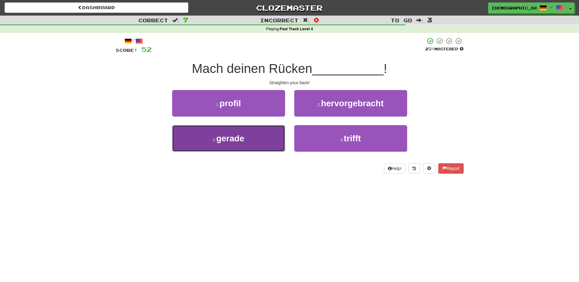
click at [266, 137] on button "3 . gerade" at bounding box center [228, 138] width 113 height 27
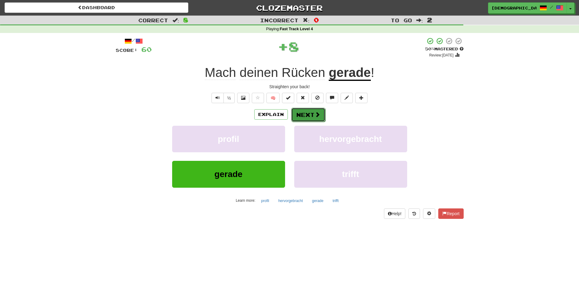
click at [307, 114] on button "Next" at bounding box center [308, 115] width 34 height 14
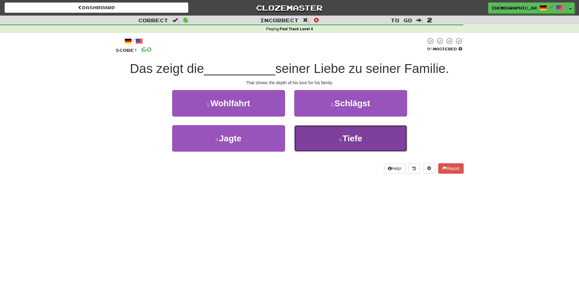
click at [330, 140] on button "4 . Tiefe" at bounding box center [350, 138] width 113 height 27
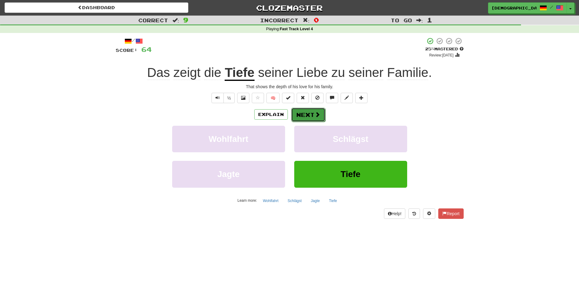
click at [312, 111] on button "Next" at bounding box center [308, 115] width 34 height 14
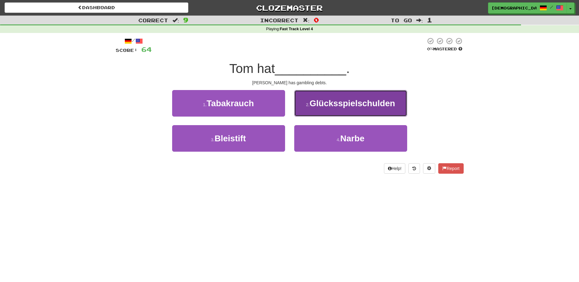
click at [332, 108] on span "Glücksspielschulden" at bounding box center [351, 103] width 85 height 9
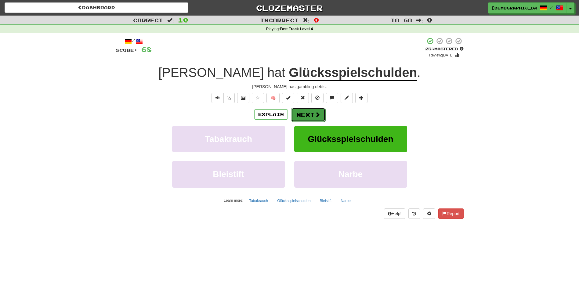
click at [307, 115] on button "Next" at bounding box center [308, 115] width 34 height 14
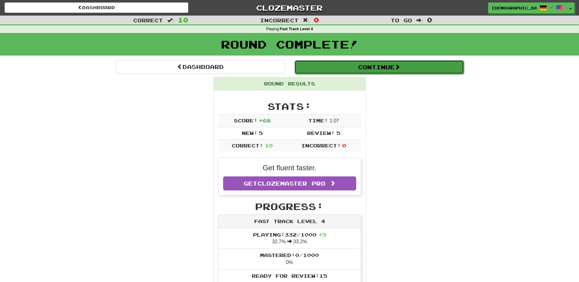
click at [344, 72] on button "Continue" at bounding box center [378, 67] width 169 height 14
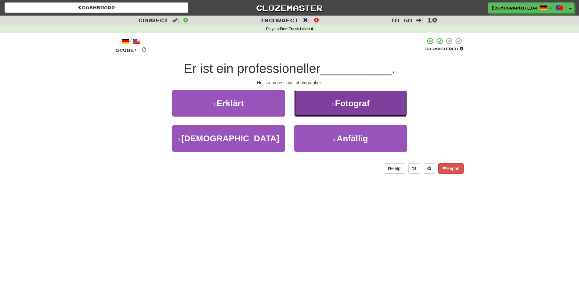
click at [338, 107] on span "Fotograf" at bounding box center [352, 103] width 35 height 9
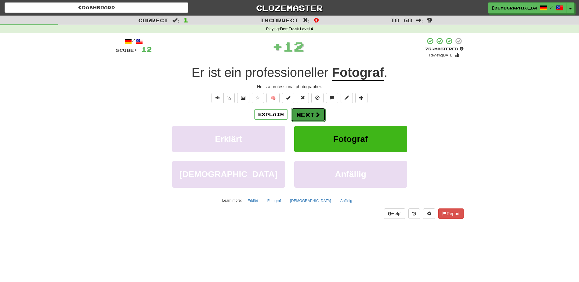
click at [300, 114] on button "Next" at bounding box center [308, 115] width 34 height 14
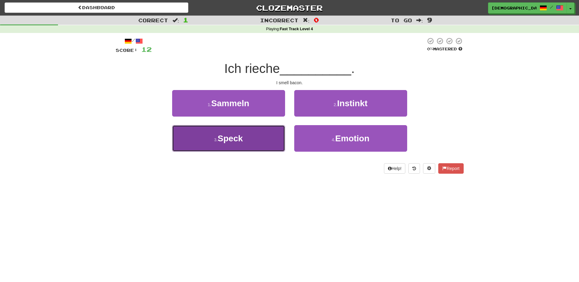
click at [272, 140] on button "3 . Speck" at bounding box center [228, 138] width 113 height 27
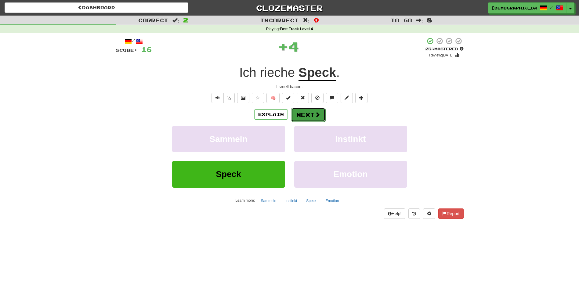
click at [308, 113] on button "Next" at bounding box center [308, 115] width 34 height 14
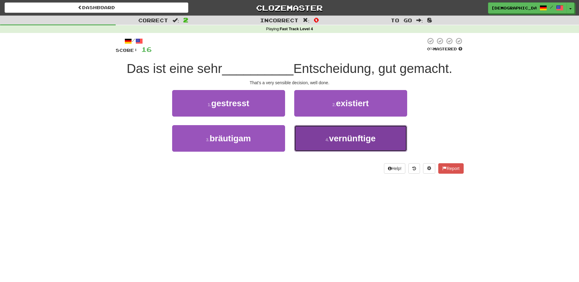
click at [341, 134] on span "vernünftige" at bounding box center [352, 138] width 46 height 9
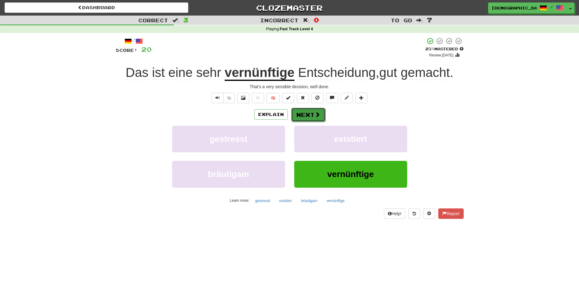
click at [312, 118] on button "Next" at bounding box center [308, 115] width 34 height 14
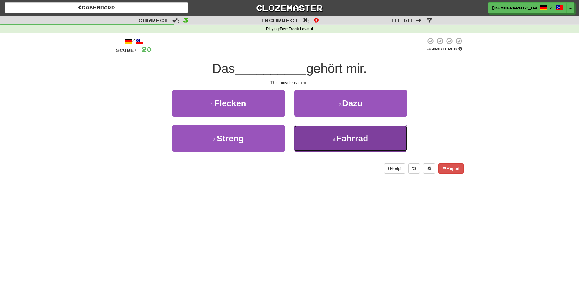
click at [341, 139] on span "Fahrrad" at bounding box center [352, 138] width 32 height 9
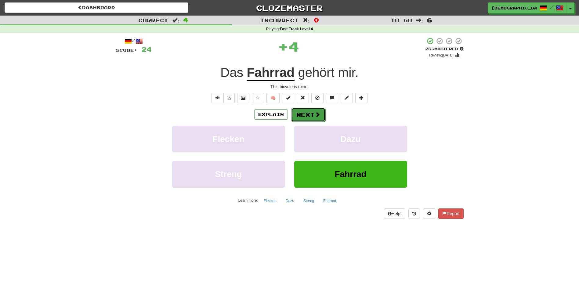
click at [309, 116] on button "Next" at bounding box center [308, 115] width 34 height 14
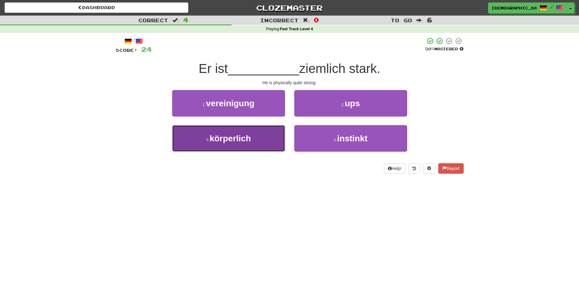
click at [268, 137] on button "3 . körperlich" at bounding box center [228, 138] width 113 height 27
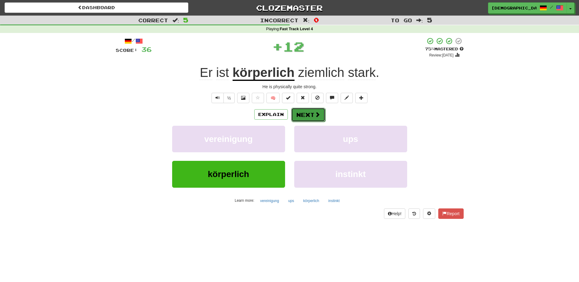
click at [306, 116] on button "Next" at bounding box center [308, 115] width 34 height 14
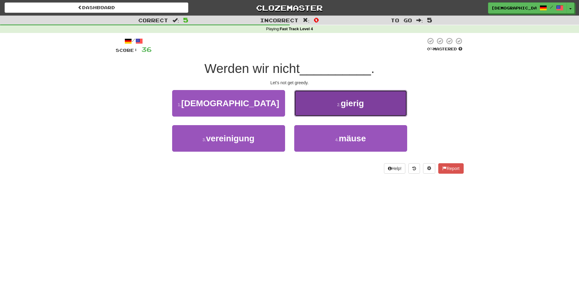
click at [349, 110] on button "2 . gierig" at bounding box center [350, 103] width 113 height 27
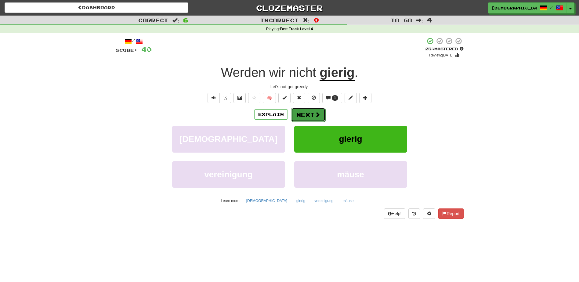
click at [307, 113] on button "Next" at bounding box center [308, 115] width 34 height 14
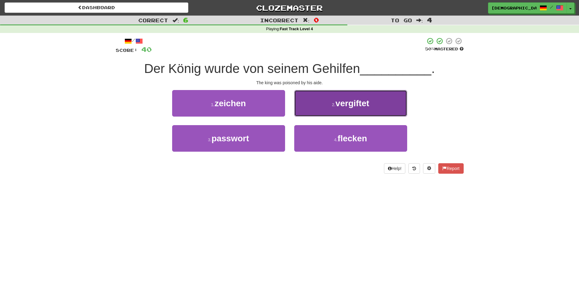
click at [343, 104] on span "vergiftet" at bounding box center [352, 103] width 34 height 9
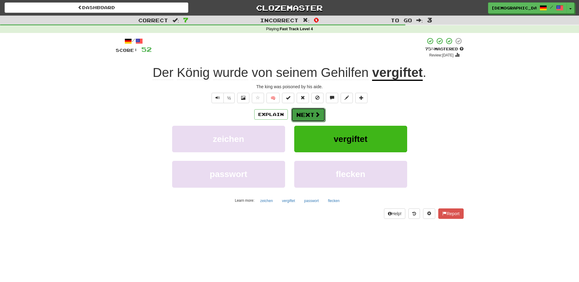
click at [309, 113] on button "Next" at bounding box center [308, 115] width 34 height 14
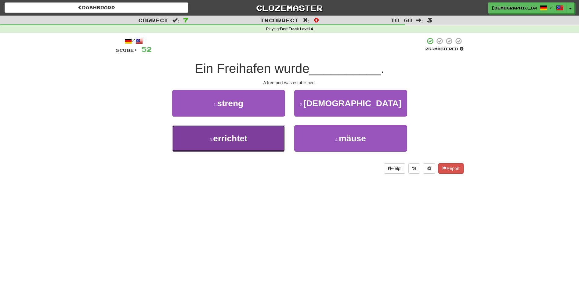
click at [246, 138] on span "errichtet" at bounding box center [230, 138] width 34 height 9
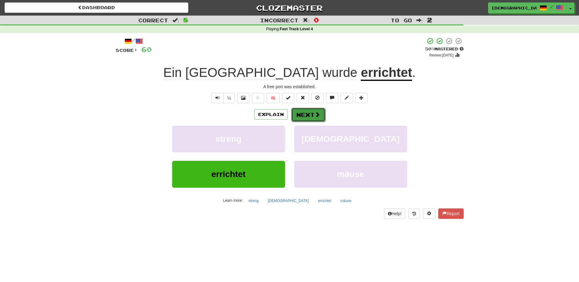
click at [307, 113] on button "Next" at bounding box center [308, 115] width 34 height 14
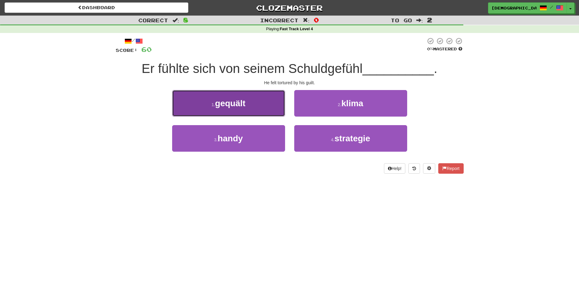
click at [248, 108] on button "1 . gequält" at bounding box center [228, 103] width 113 height 27
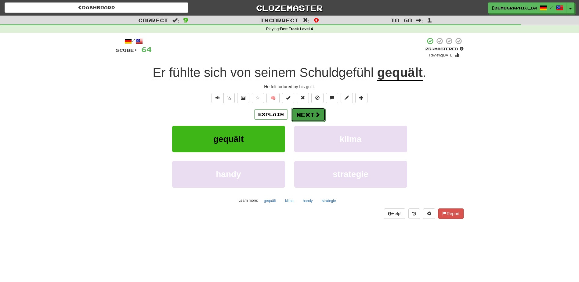
click at [305, 112] on button "Next" at bounding box center [308, 115] width 34 height 14
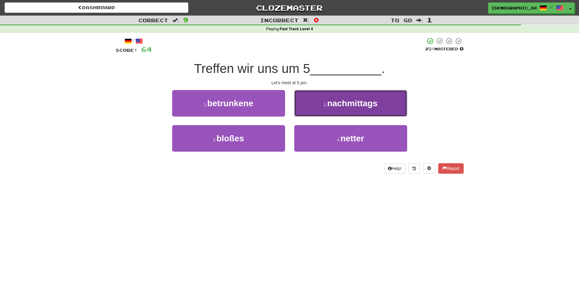
click at [350, 108] on span "nachmittags" at bounding box center [352, 103] width 50 height 9
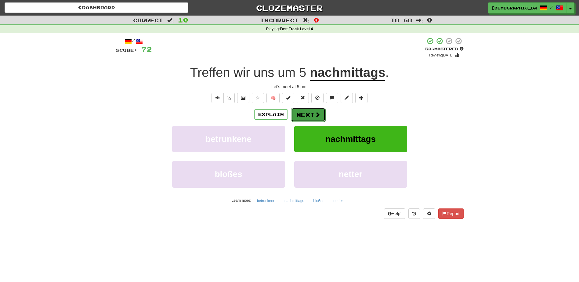
click at [309, 113] on button "Next" at bounding box center [308, 115] width 34 height 14
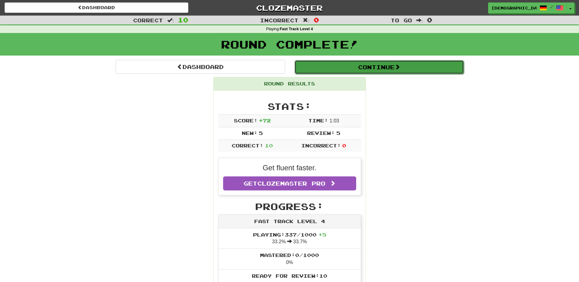
click at [331, 71] on button "Continue" at bounding box center [378, 67] width 169 height 14
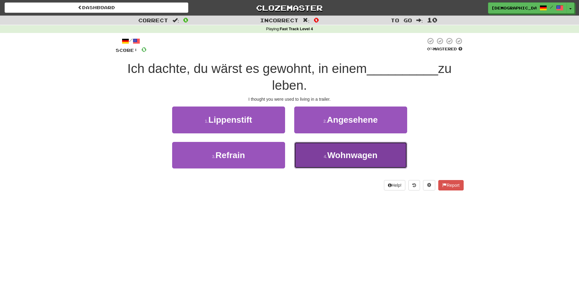
click at [354, 154] on span "Wohnwagen" at bounding box center [352, 154] width 50 height 9
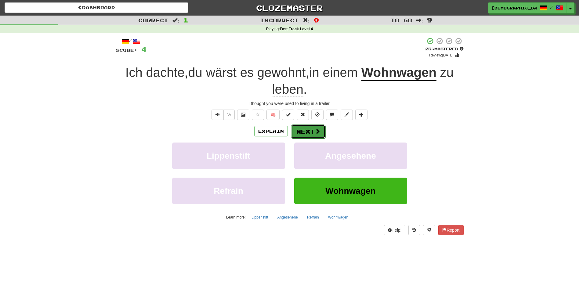
click at [308, 133] on button "Next" at bounding box center [308, 131] width 34 height 14
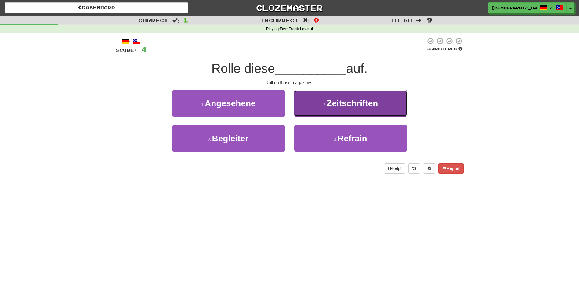
click at [329, 104] on span "Zeitschriften" at bounding box center [351, 103] width 51 height 9
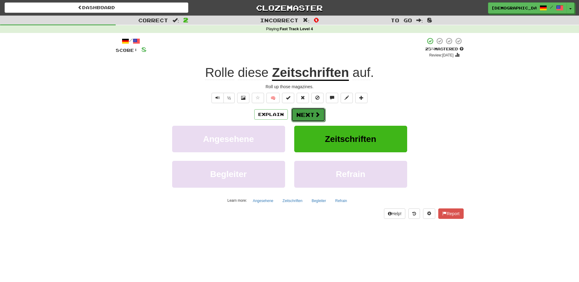
click at [306, 116] on button "Next" at bounding box center [308, 115] width 34 height 14
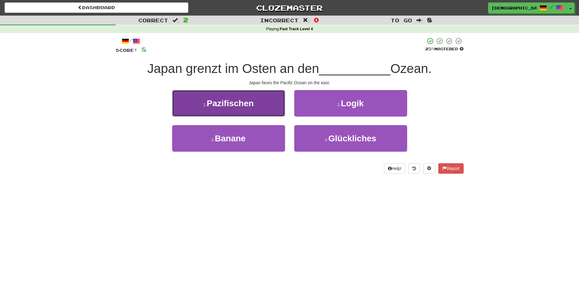
click at [257, 109] on button "1 . Pazifischen" at bounding box center [228, 103] width 113 height 27
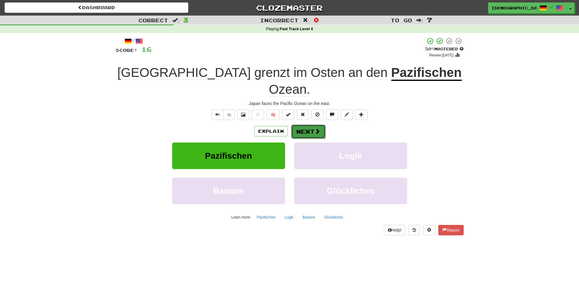
click at [308, 124] on button "Next" at bounding box center [308, 131] width 34 height 14
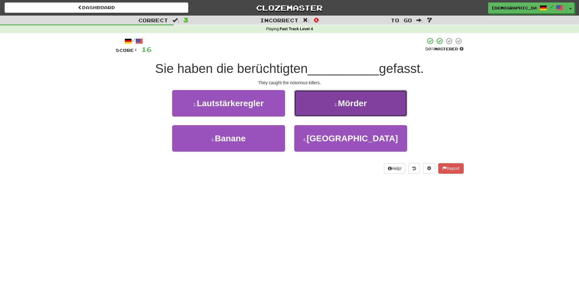
click at [319, 102] on button "2 . Mörder" at bounding box center [350, 103] width 113 height 27
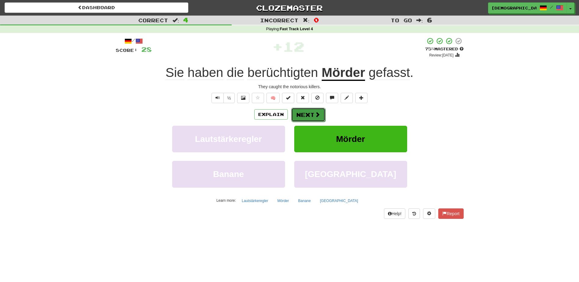
click at [303, 113] on button "Next" at bounding box center [308, 115] width 34 height 14
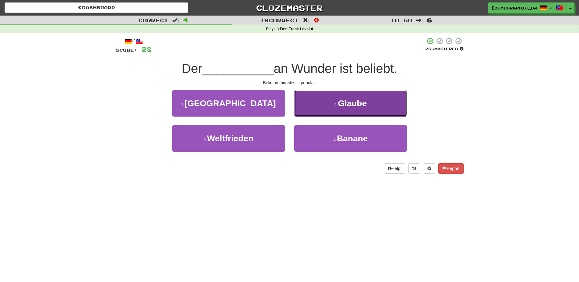
click at [342, 100] on span "Glaube" at bounding box center [352, 103] width 29 height 9
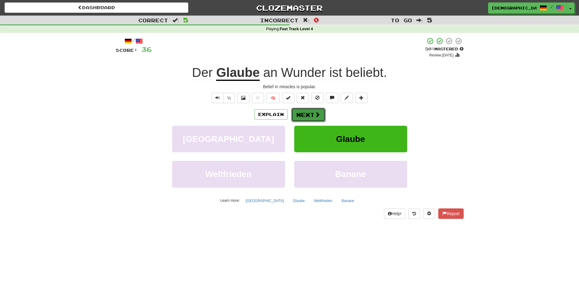
click at [308, 113] on button "Next" at bounding box center [308, 115] width 34 height 14
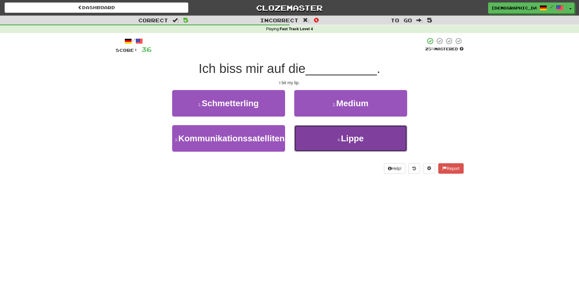
click at [345, 136] on span "Lippe" at bounding box center [352, 138] width 23 height 9
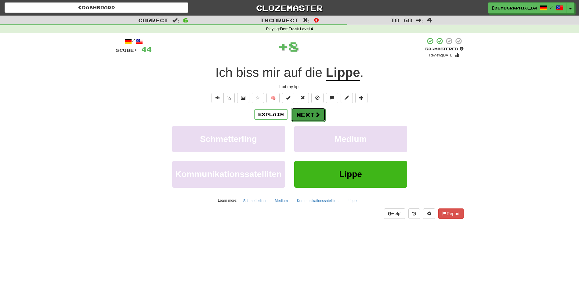
click at [311, 117] on button "Next" at bounding box center [308, 115] width 34 height 14
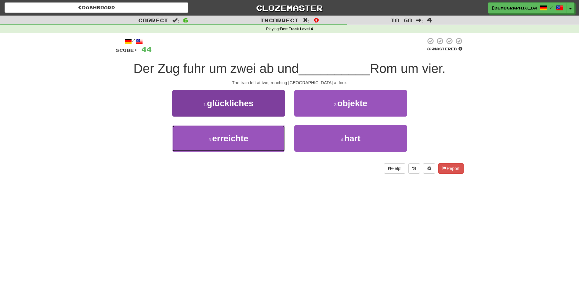
click at [265, 133] on button "3 . erreichte" at bounding box center [228, 138] width 113 height 27
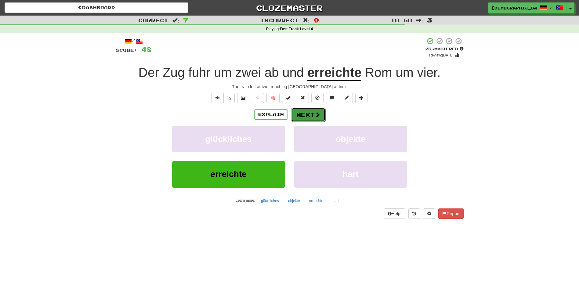
click at [308, 112] on button "Next" at bounding box center [308, 115] width 34 height 14
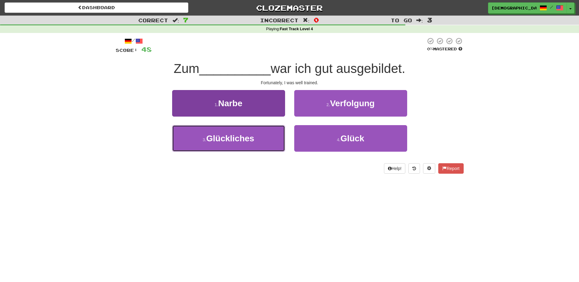
click at [259, 137] on button "3 . Glückliches" at bounding box center [228, 138] width 113 height 27
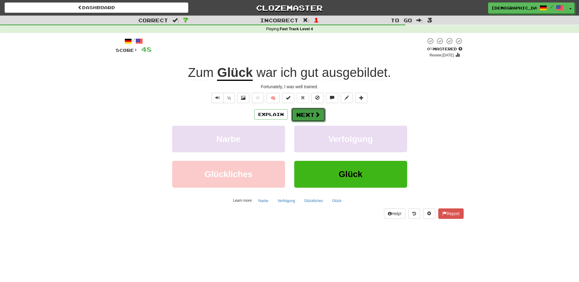
click at [305, 117] on button "Next" at bounding box center [308, 115] width 34 height 14
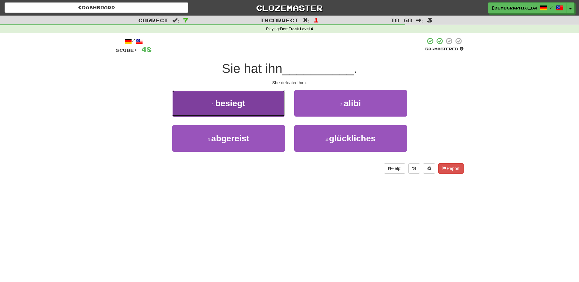
click at [236, 110] on button "1 . besiegt" at bounding box center [228, 103] width 113 height 27
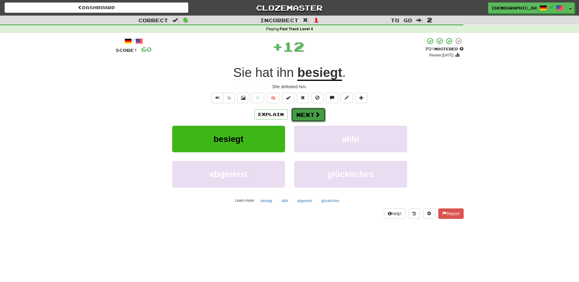
click at [310, 118] on button "Next" at bounding box center [308, 115] width 34 height 14
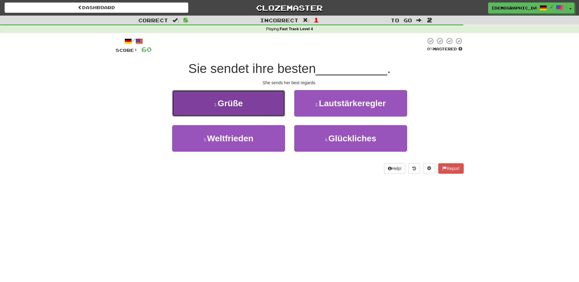
click at [268, 113] on button "1 . Grüße" at bounding box center [228, 103] width 113 height 27
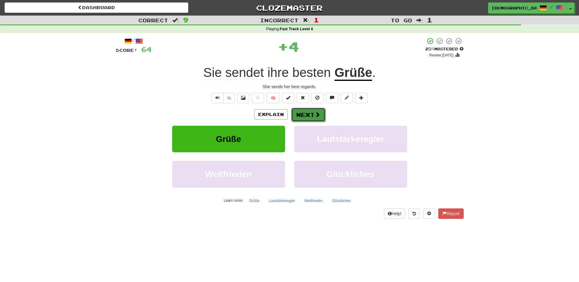
click at [307, 114] on button "Next" at bounding box center [308, 115] width 34 height 14
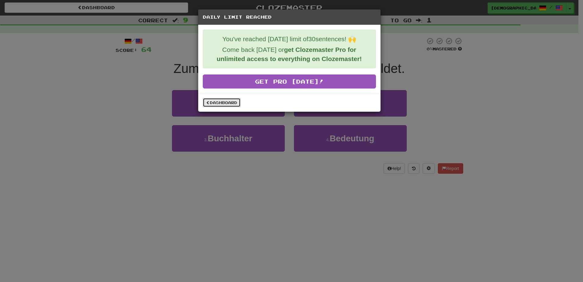
click at [227, 100] on link "Dashboard" at bounding box center [222, 102] width 38 height 9
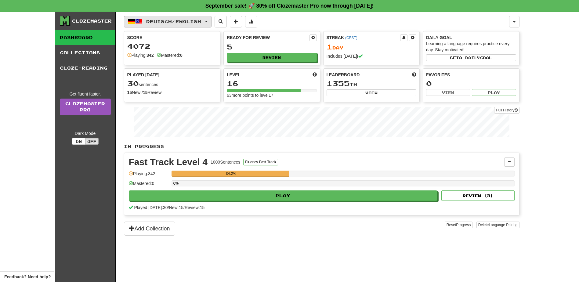
click at [207, 22] on span "button" at bounding box center [206, 21] width 2 height 1
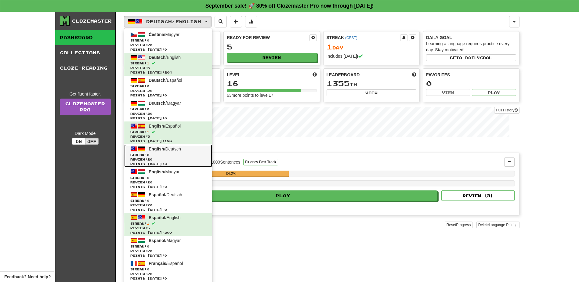
click at [171, 152] on link "English / Deutsch Streak: 0 Review: 20 Points [DATE]: 0" at bounding box center [168, 155] width 88 height 23
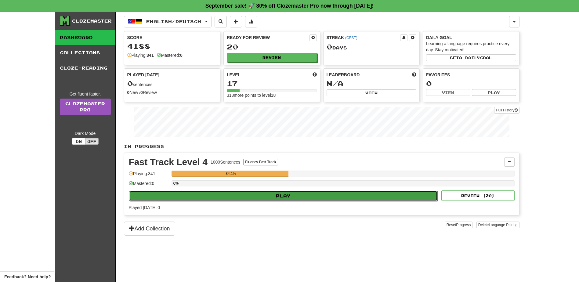
click at [305, 194] on button "Play" at bounding box center [283, 196] width 309 height 10
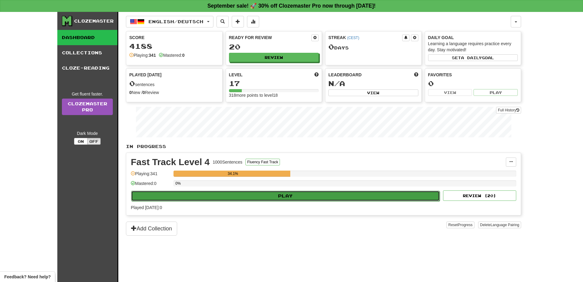
select select "**"
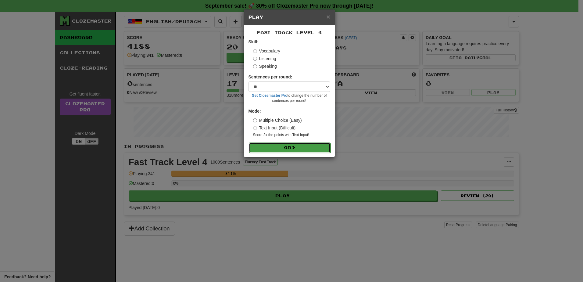
click at [293, 149] on span at bounding box center [293, 147] width 4 height 4
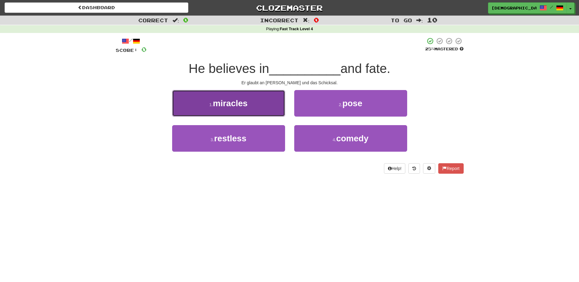
click at [250, 104] on button "1 . miracles" at bounding box center [228, 103] width 113 height 27
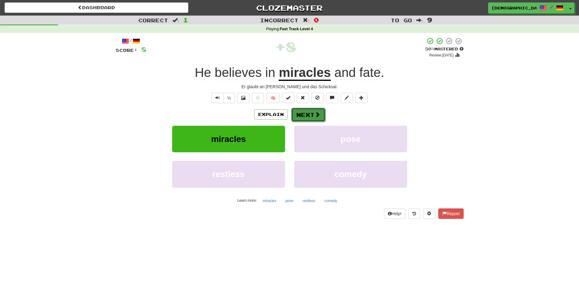
click at [309, 114] on button "Next" at bounding box center [308, 115] width 34 height 14
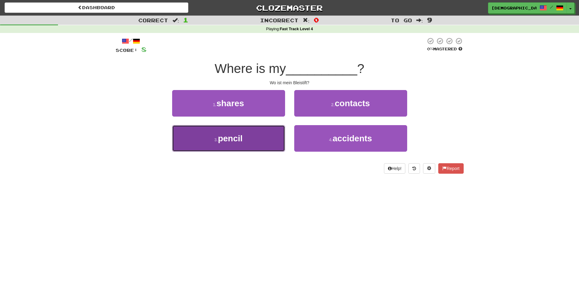
drag, startPoint x: 262, startPoint y: 140, endPoint x: 270, endPoint y: 131, distance: 12.1
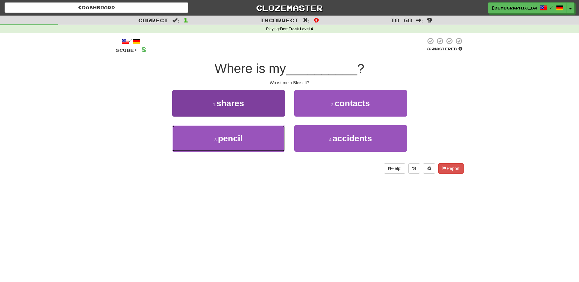
click at [264, 139] on button "3 . pencil" at bounding box center [228, 138] width 113 height 27
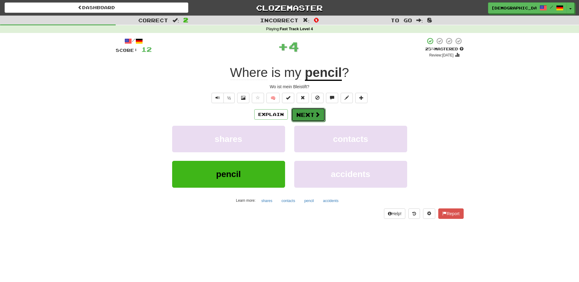
click at [302, 113] on button "Next" at bounding box center [308, 115] width 34 height 14
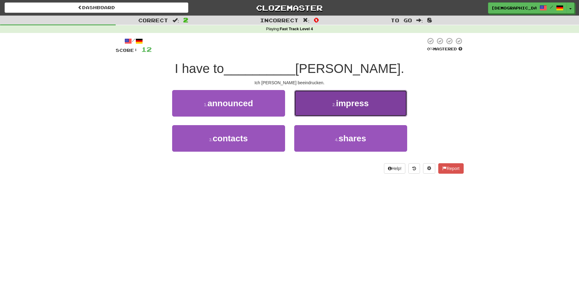
click at [342, 106] on span "impress" at bounding box center [352, 103] width 33 height 9
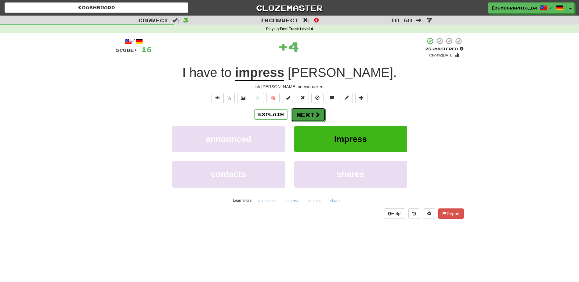
click at [311, 110] on button "Next" at bounding box center [308, 115] width 34 height 14
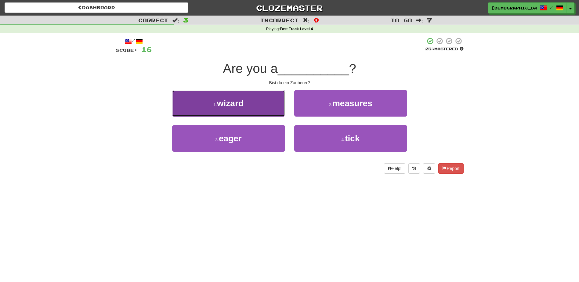
click at [268, 108] on button "1 . wizard" at bounding box center [228, 103] width 113 height 27
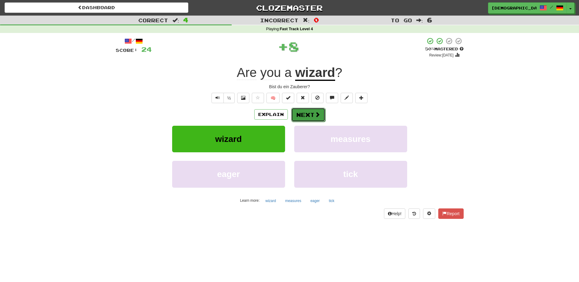
click at [313, 115] on button "Next" at bounding box center [308, 115] width 34 height 14
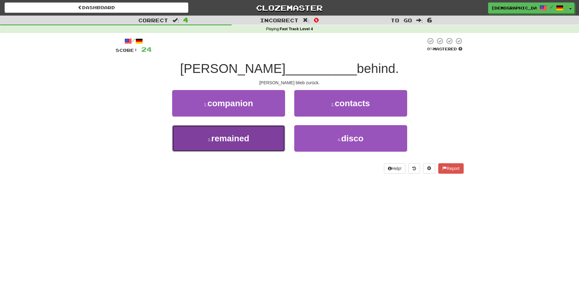
click at [257, 136] on button "3 . remained" at bounding box center [228, 138] width 113 height 27
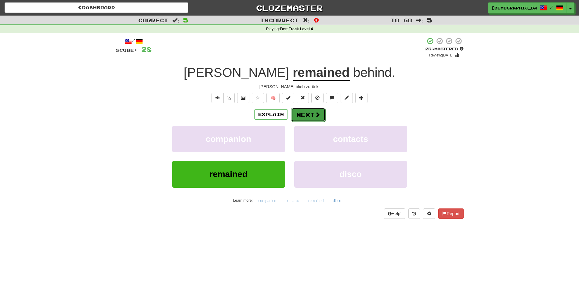
click at [310, 111] on button "Next" at bounding box center [308, 115] width 34 height 14
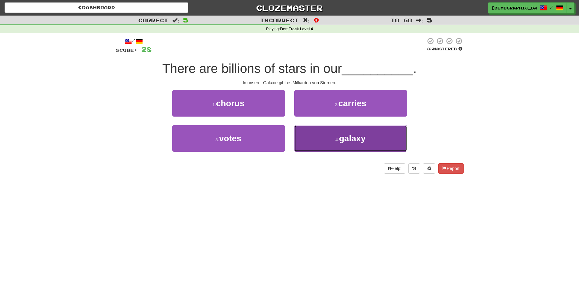
click at [340, 139] on span "galaxy" at bounding box center [352, 138] width 27 height 9
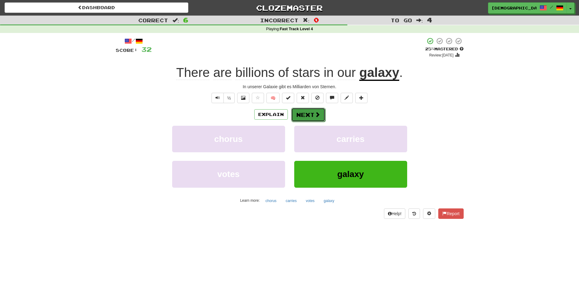
click at [308, 111] on button "Next" at bounding box center [308, 115] width 34 height 14
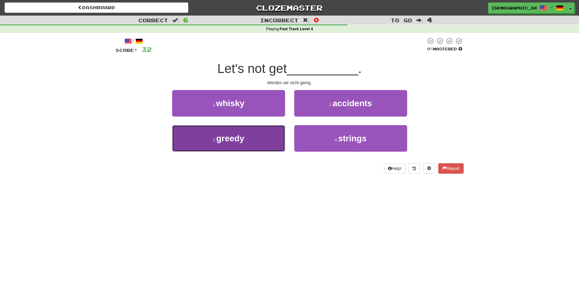
click at [268, 136] on button "3 . greedy" at bounding box center [228, 138] width 113 height 27
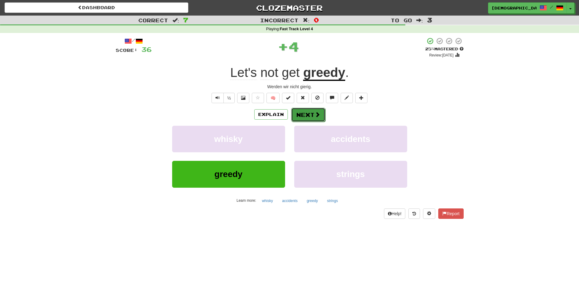
click at [310, 116] on button "Next" at bounding box center [308, 115] width 34 height 14
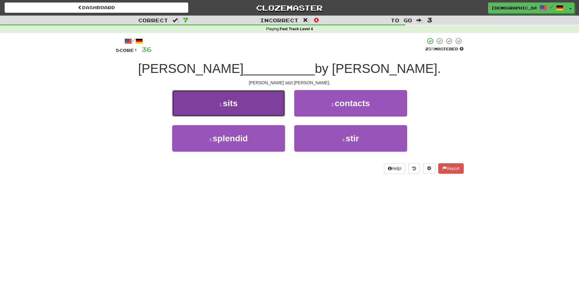
click at [260, 112] on button "1 . sits" at bounding box center [228, 103] width 113 height 27
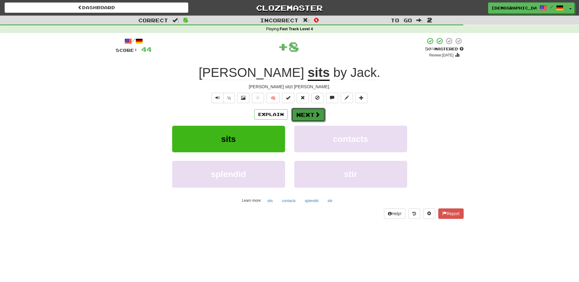
click at [305, 112] on button "Next" at bounding box center [308, 115] width 34 height 14
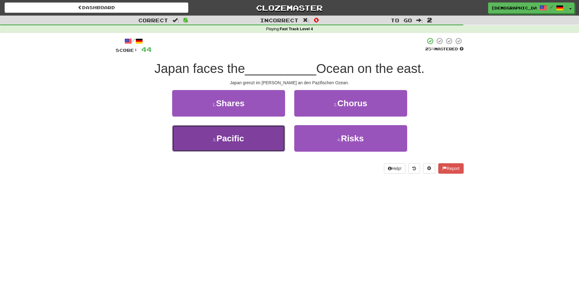
click at [261, 140] on button "3 . Pacific" at bounding box center [228, 138] width 113 height 27
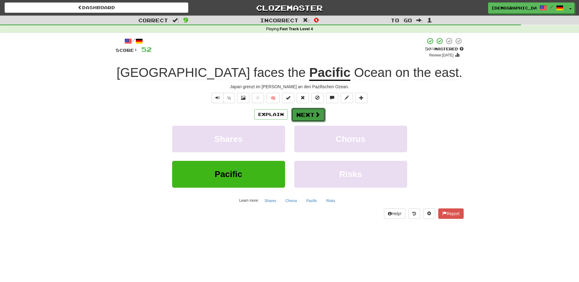
click at [310, 111] on button "Next" at bounding box center [308, 115] width 34 height 14
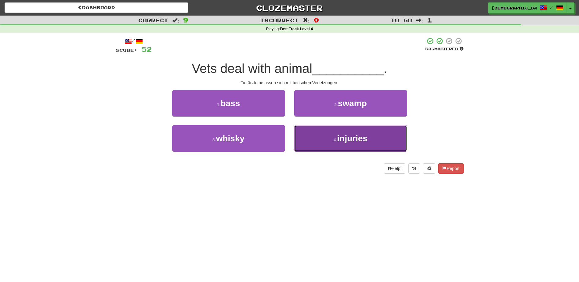
click at [342, 139] on span "injuries" at bounding box center [352, 138] width 31 height 9
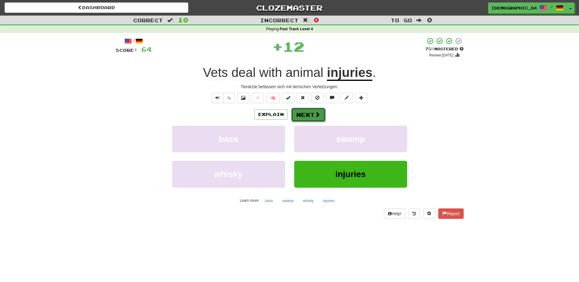
click at [307, 115] on button "Next" at bounding box center [308, 115] width 34 height 14
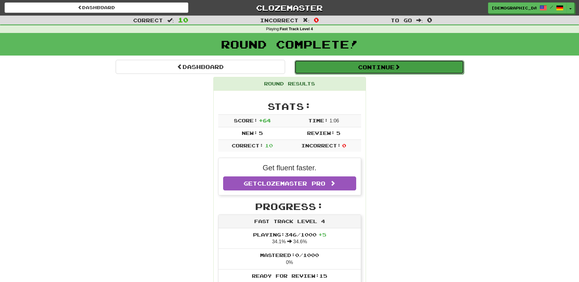
click at [334, 72] on button "Continue" at bounding box center [378, 67] width 169 height 14
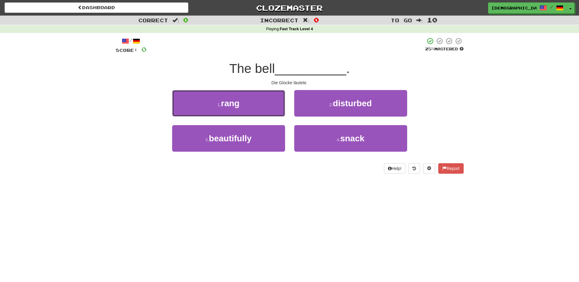
click at [239, 106] on span "rang" at bounding box center [230, 103] width 19 height 9
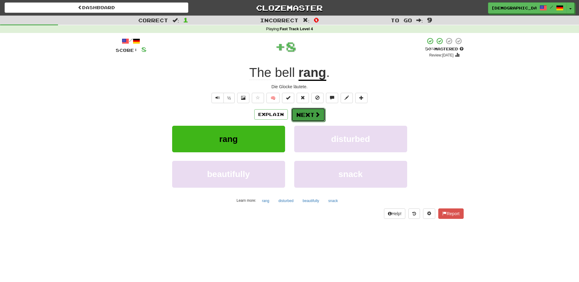
click at [309, 113] on button "Next" at bounding box center [308, 115] width 34 height 14
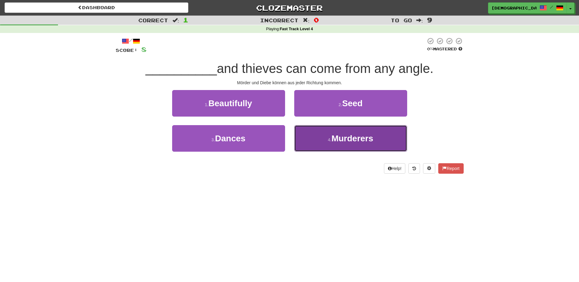
click at [340, 135] on span "Murderers" at bounding box center [352, 138] width 42 height 9
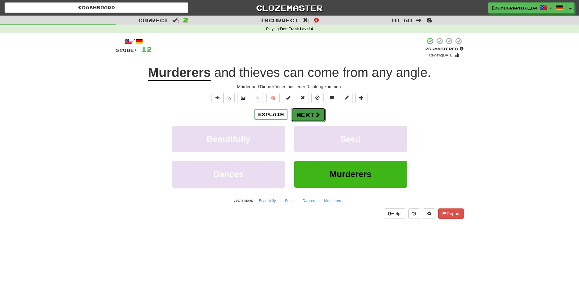
click at [302, 114] on button "Next" at bounding box center [308, 115] width 34 height 14
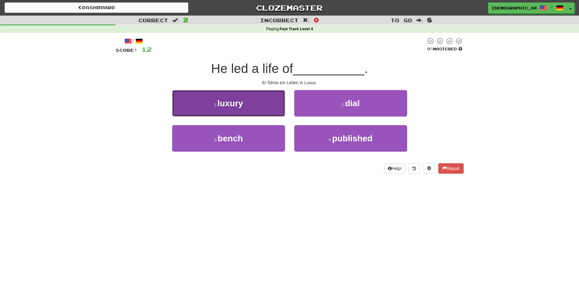
click at [270, 103] on button "1 . luxury" at bounding box center [228, 103] width 113 height 27
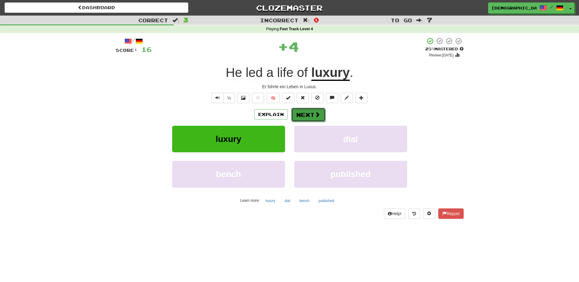
click at [314, 117] on span at bounding box center [316, 114] width 5 height 5
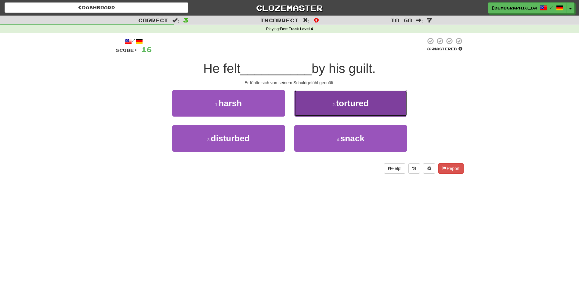
click at [325, 106] on button "2 . tortured" at bounding box center [350, 103] width 113 height 27
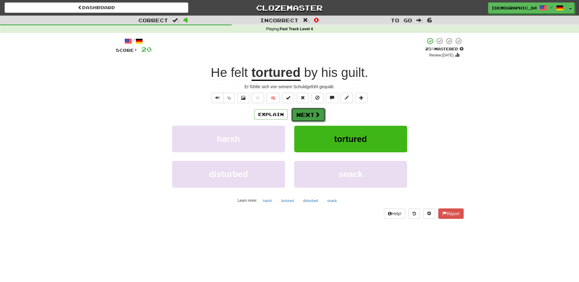
click at [309, 113] on button "Next" at bounding box center [308, 115] width 34 height 14
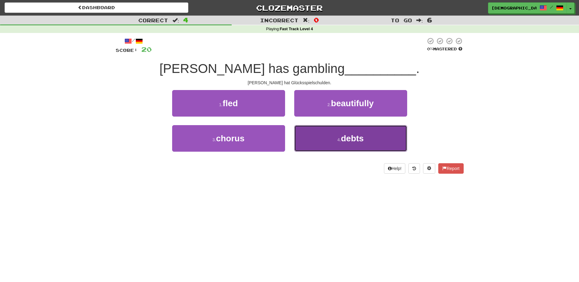
click at [352, 137] on span "debts" at bounding box center [352, 138] width 23 height 9
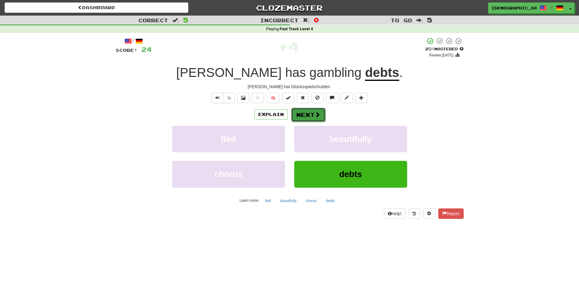
click at [309, 117] on button "Next" at bounding box center [308, 115] width 34 height 14
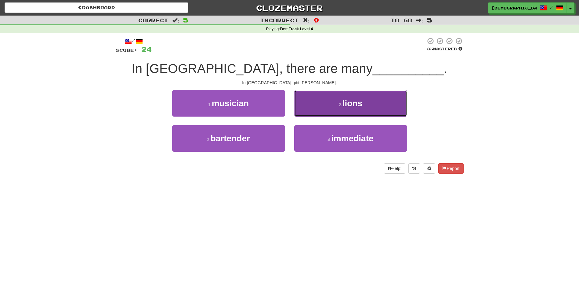
click at [340, 105] on small "2 ." at bounding box center [341, 104] width 4 height 5
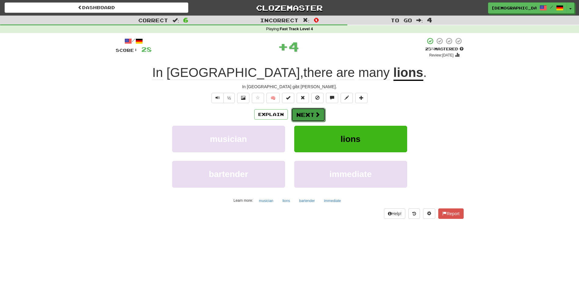
click at [308, 112] on button "Next" at bounding box center [308, 115] width 34 height 14
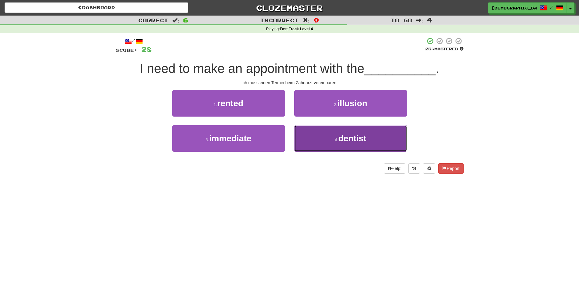
click at [339, 134] on span "dentist" at bounding box center [352, 138] width 28 height 9
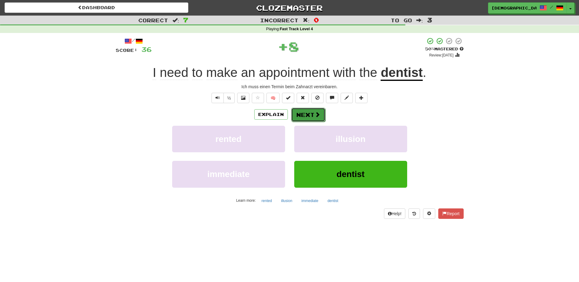
click at [309, 116] on button "Next" at bounding box center [308, 115] width 34 height 14
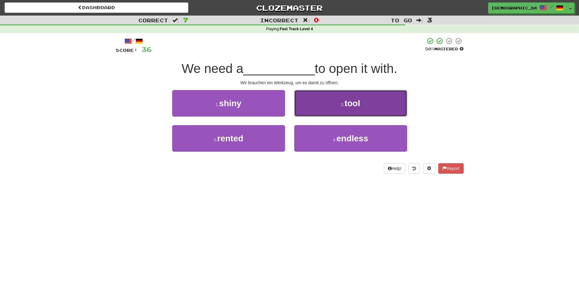
click at [335, 111] on button "2 . tool" at bounding box center [350, 103] width 113 height 27
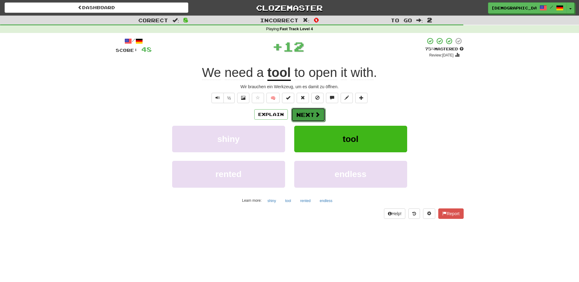
click at [311, 112] on button "Next" at bounding box center [308, 115] width 34 height 14
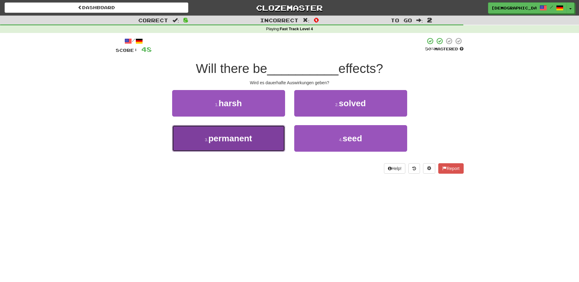
click at [262, 133] on button "3 . permanent" at bounding box center [228, 138] width 113 height 27
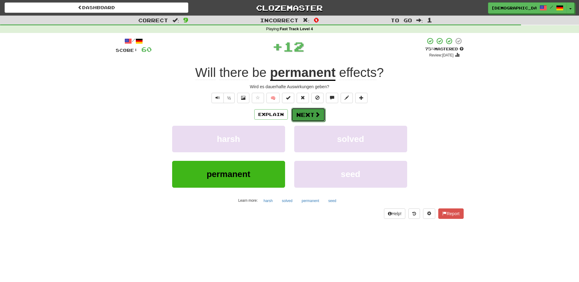
click at [306, 113] on button "Next" at bounding box center [308, 115] width 34 height 14
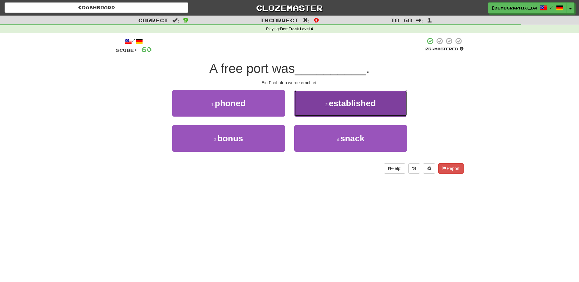
click at [328, 113] on button "2 . established" at bounding box center [350, 103] width 113 height 27
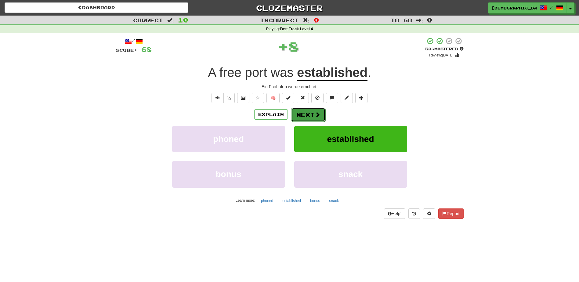
click at [313, 114] on button "Next" at bounding box center [308, 115] width 34 height 14
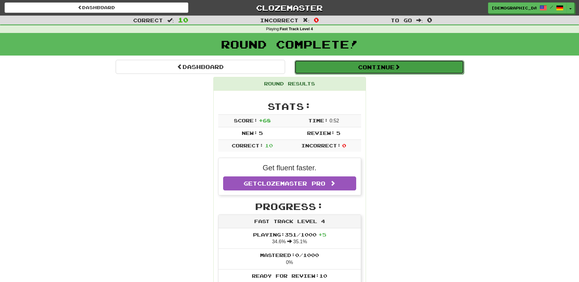
click at [328, 70] on button "Continue" at bounding box center [378, 67] width 169 height 14
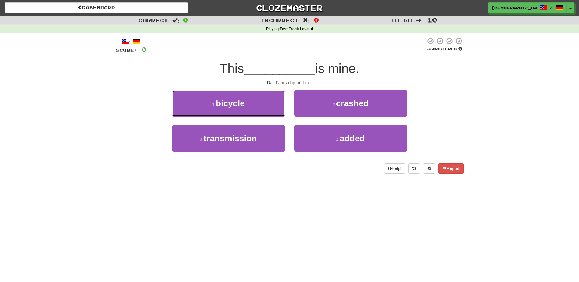
click at [265, 105] on button "1 . bicycle" at bounding box center [228, 103] width 113 height 27
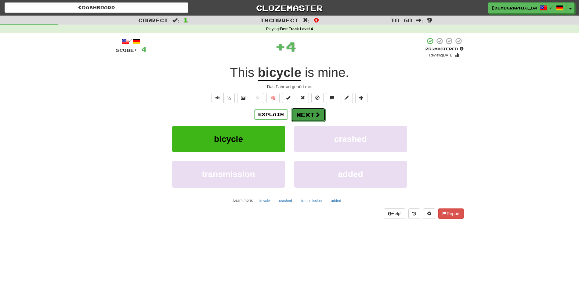
click at [307, 112] on button "Next" at bounding box center [308, 115] width 34 height 14
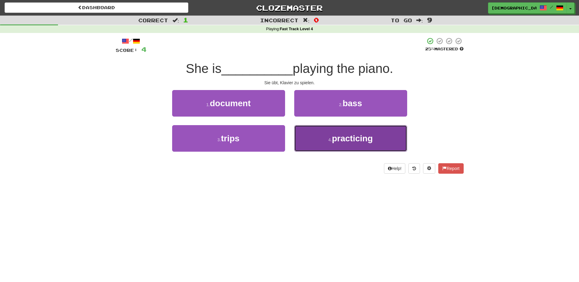
click at [348, 135] on span "practicing" at bounding box center [352, 138] width 41 height 9
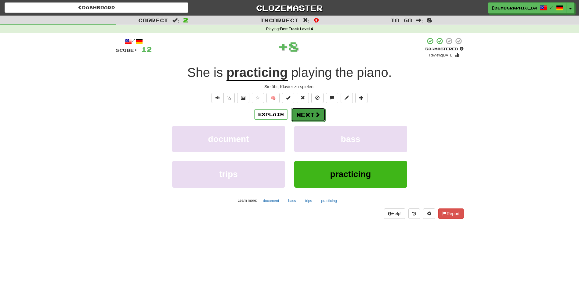
click at [309, 114] on button "Next" at bounding box center [308, 115] width 34 height 14
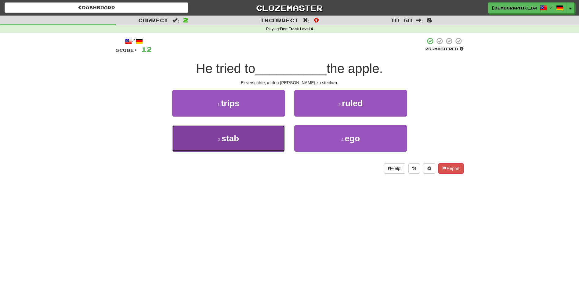
click at [255, 137] on button "3 . stab" at bounding box center [228, 138] width 113 height 27
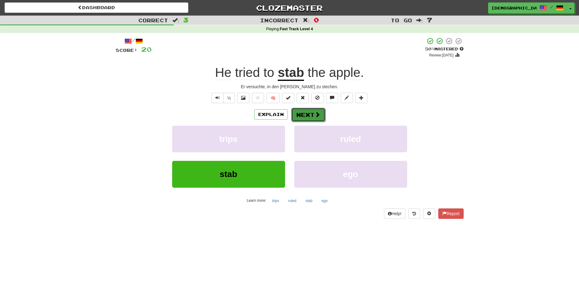
click at [307, 113] on button "Next" at bounding box center [308, 115] width 34 height 14
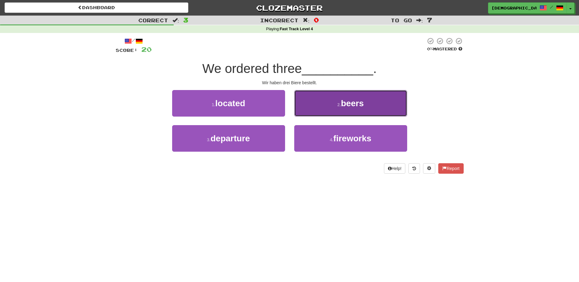
click at [335, 110] on button "2 . beers" at bounding box center [350, 103] width 113 height 27
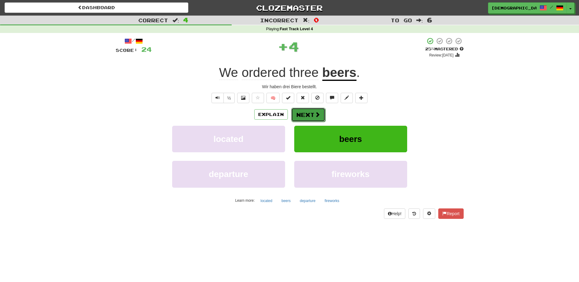
click at [310, 111] on button "Next" at bounding box center [308, 115] width 34 height 14
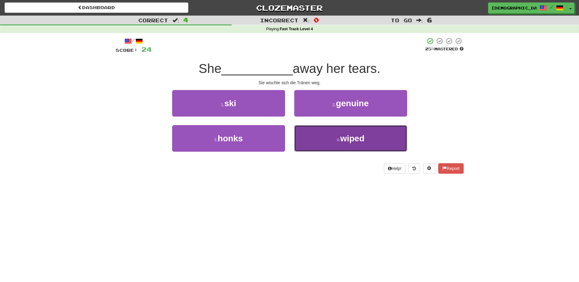
click at [354, 137] on span "wiped" at bounding box center [352, 138] width 24 height 9
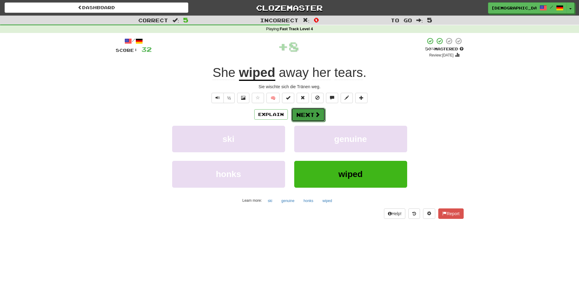
click at [311, 120] on button "Next" at bounding box center [308, 115] width 34 height 14
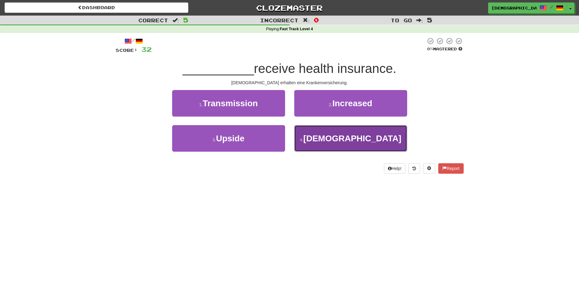
click at [353, 135] on span "Priests" at bounding box center [352, 138] width 98 height 9
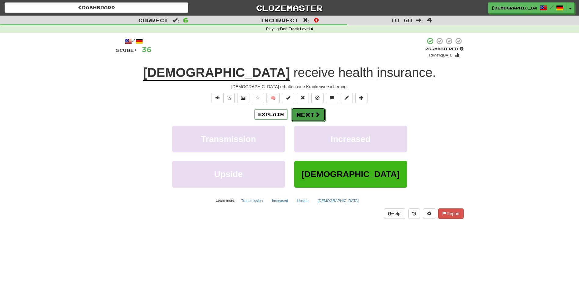
click at [310, 114] on button "Next" at bounding box center [308, 115] width 34 height 14
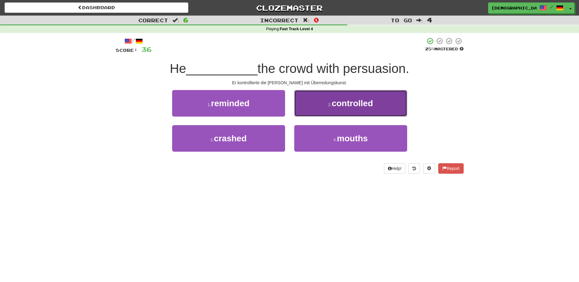
click at [332, 112] on button "2 . controlled" at bounding box center [350, 103] width 113 height 27
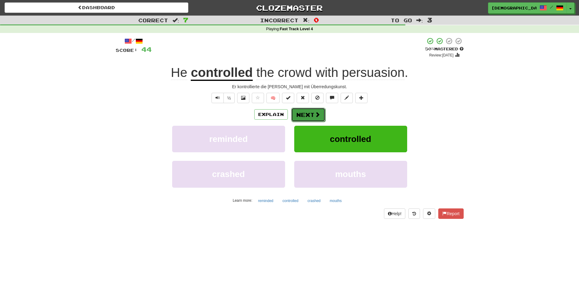
click at [310, 116] on button "Next" at bounding box center [308, 115] width 34 height 14
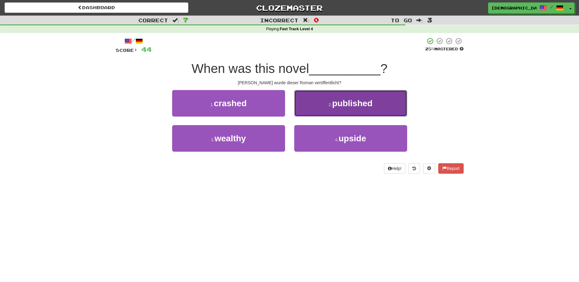
click at [322, 111] on button "2 . published" at bounding box center [350, 103] width 113 height 27
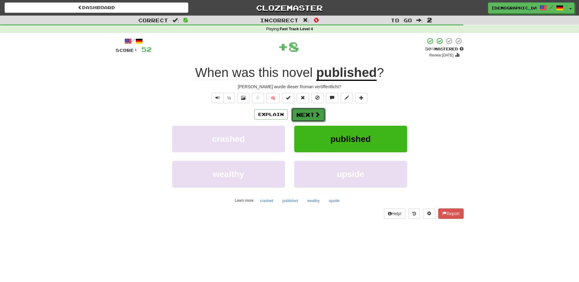
click at [314, 112] on span at bounding box center [316, 114] width 5 height 5
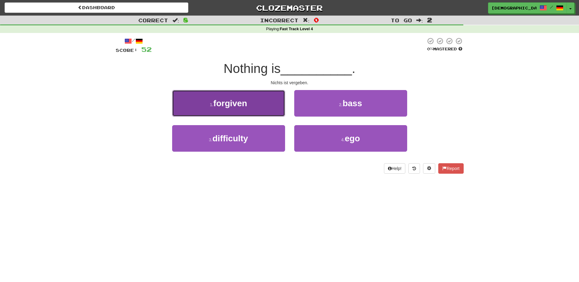
click at [271, 112] on button "1 . forgiven" at bounding box center [228, 103] width 113 height 27
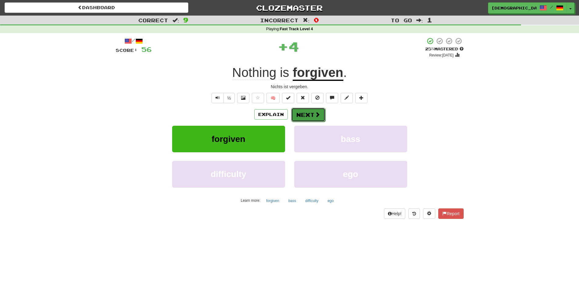
click at [307, 112] on button "Next" at bounding box center [308, 115] width 34 height 14
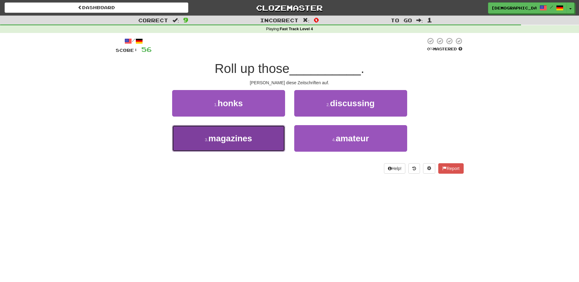
click at [258, 134] on button "3 . magazines" at bounding box center [228, 138] width 113 height 27
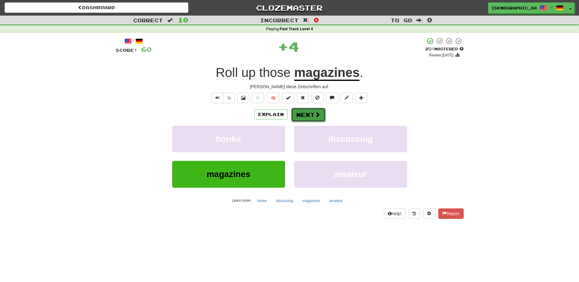
click at [304, 116] on button "Next" at bounding box center [308, 115] width 34 height 14
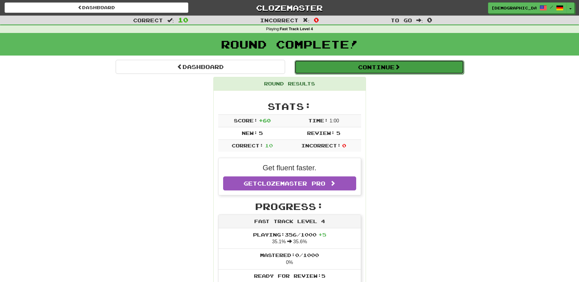
click at [309, 66] on button "Continue" at bounding box center [378, 67] width 169 height 14
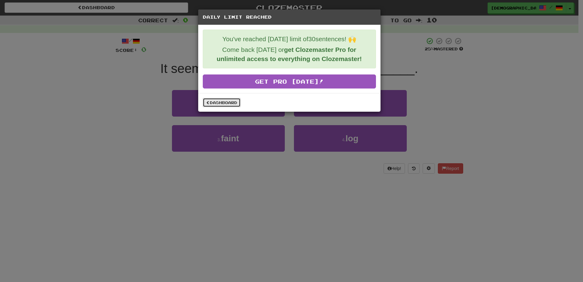
click at [232, 102] on link "Dashboard" at bounding box center [222, 102] width 38 height 9
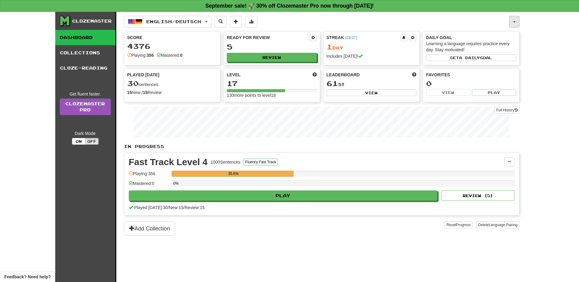
click at [514, 23] on button "button" at bounding box center [514, 22] width 10 height 12
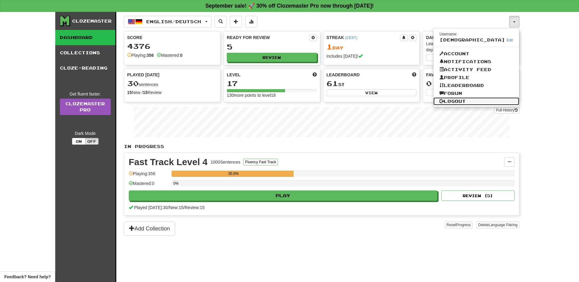
click at [481, 99] on link "Logout" at bounding box center [476, 101] width 86 height 8
